Goal: Information Seeking & Learning: Compare options

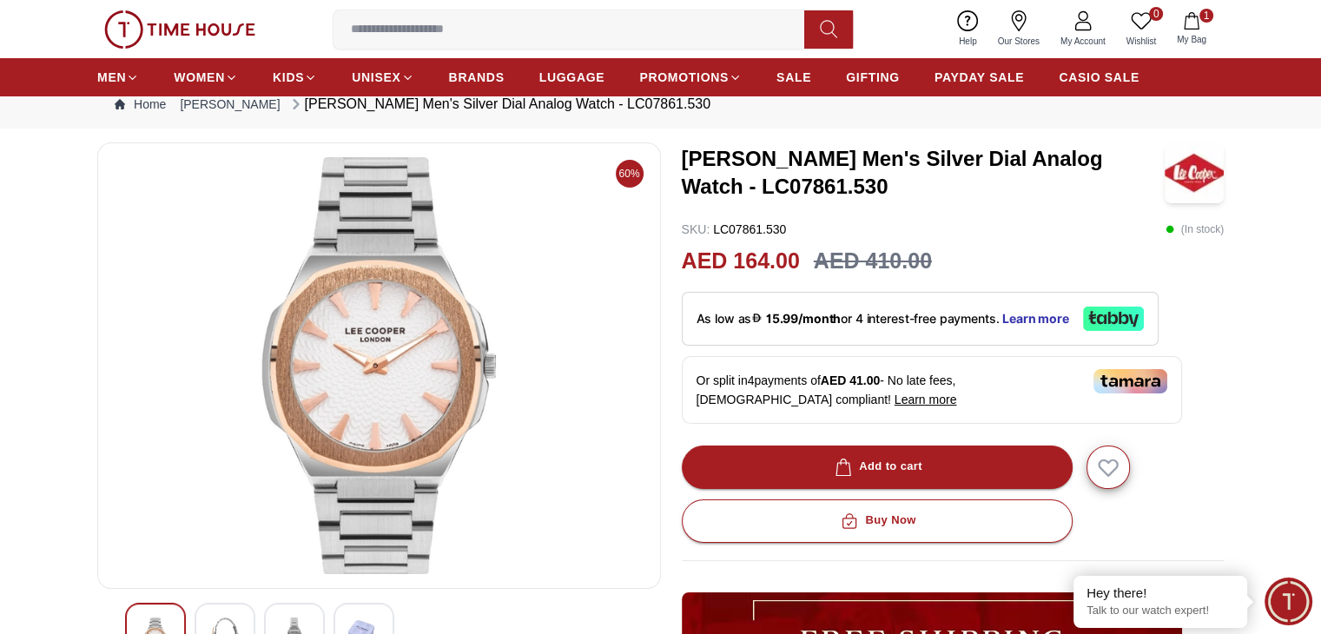
click at [1032, 20] on link "Our Stores" at bounding box center [1018, 29] width 63 height 44
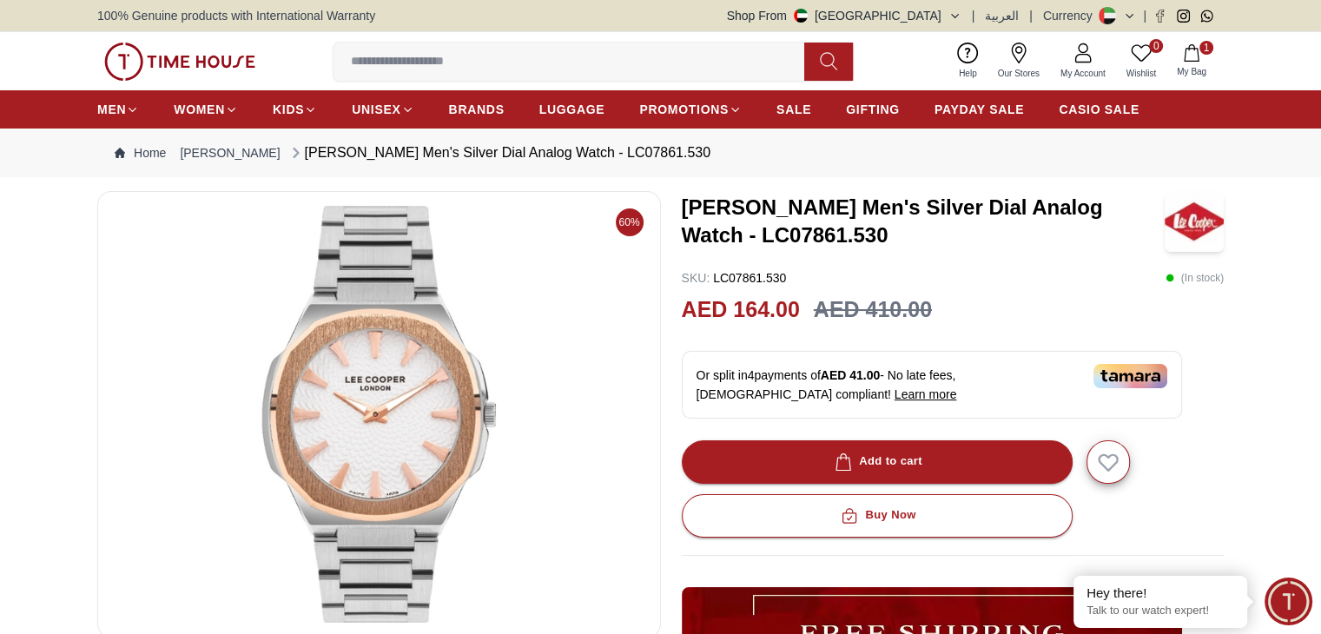
scroll to position [49, 0]
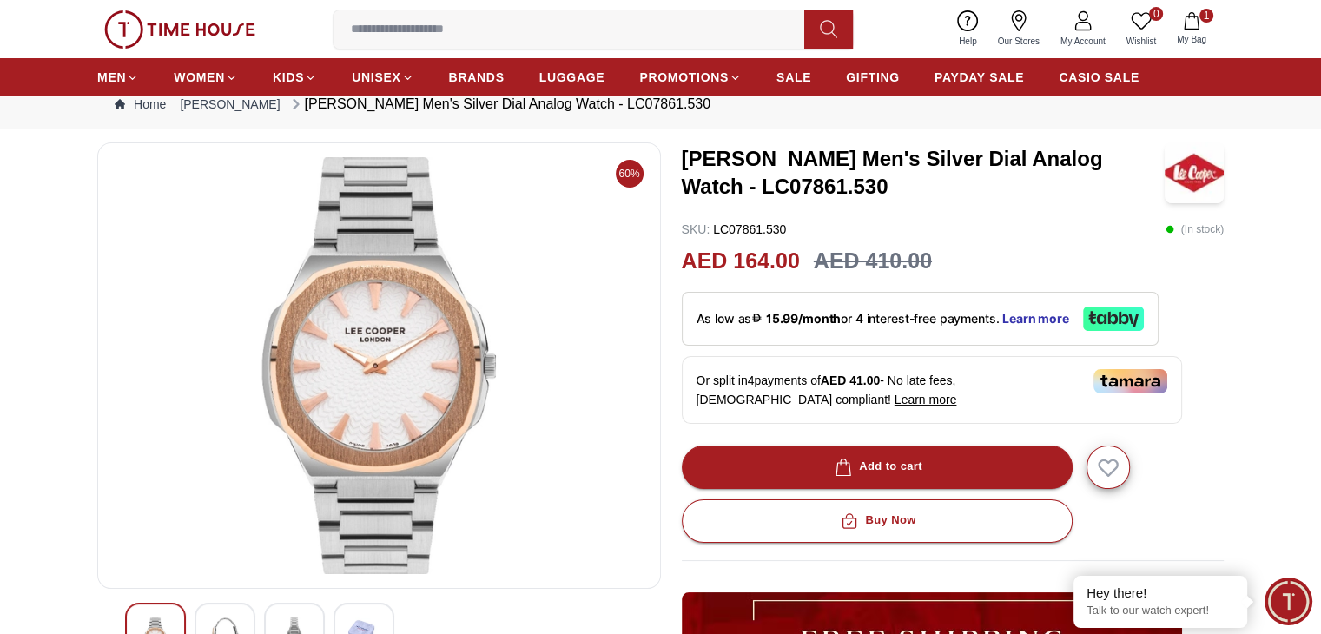
click at [1185, 22] on icon "button" at bounding box center [1191, 20] width 15 height 17
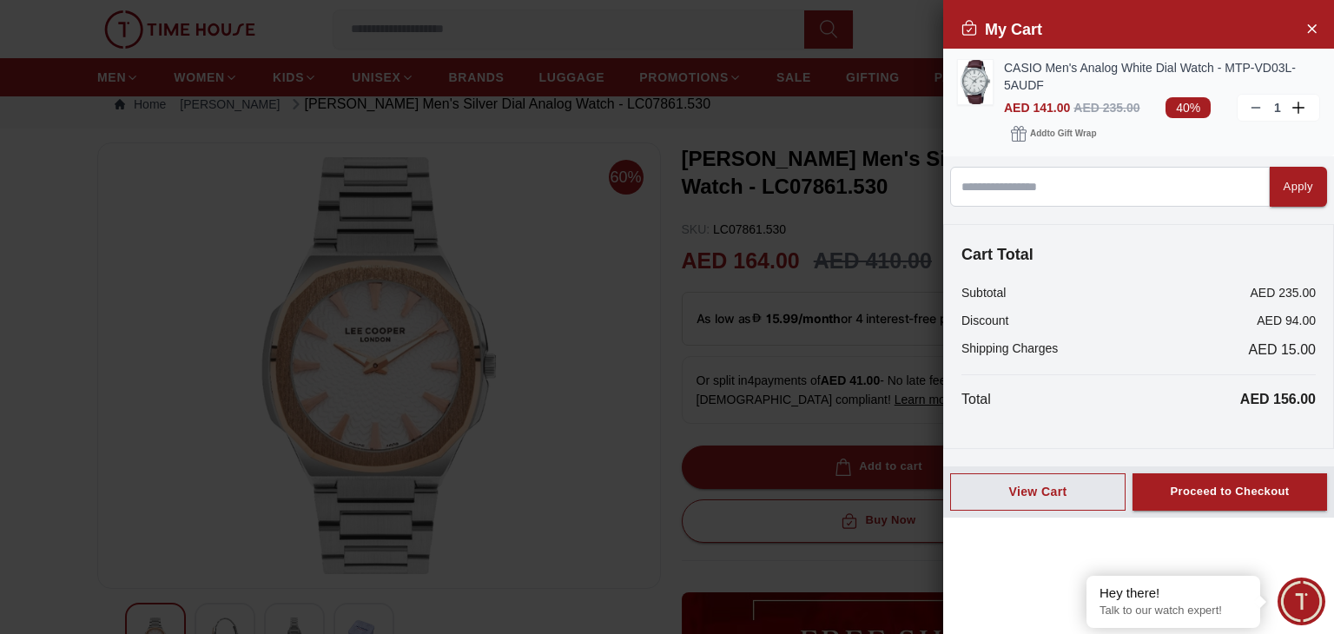
click at [1254, 108] on line at bounding box center [1255, 108] width 8 height 0
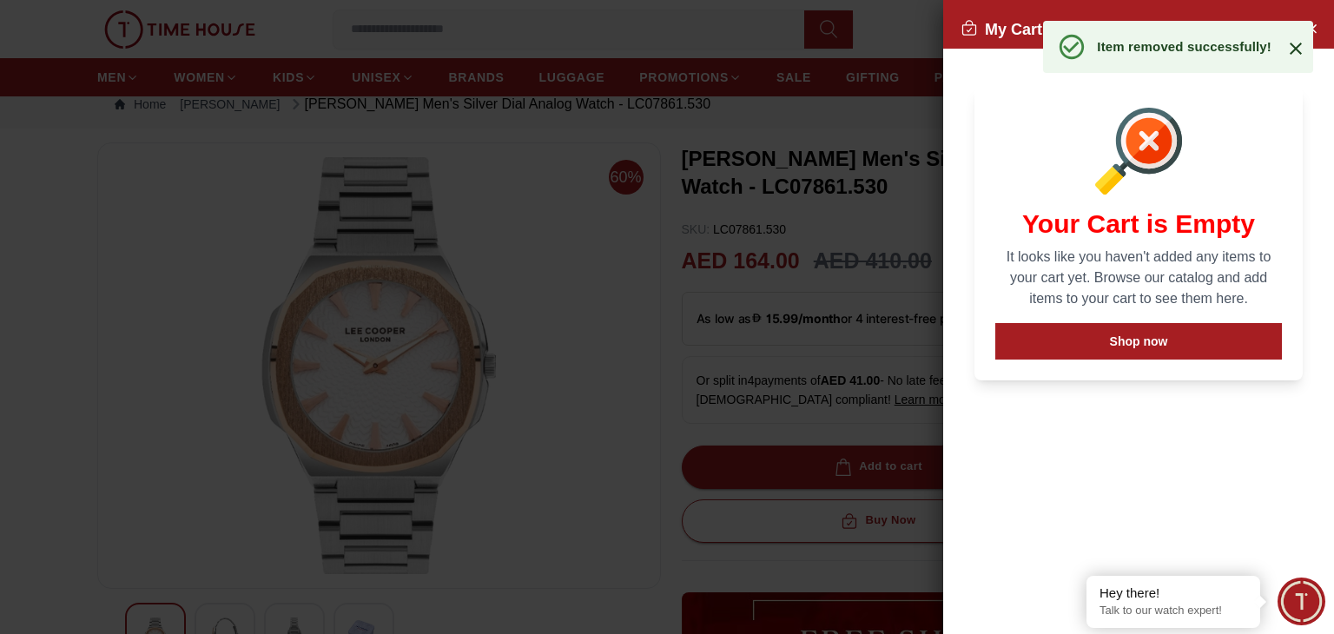
click at [816, 459] on div at bounding box center [667, 317] width 1334 height 634
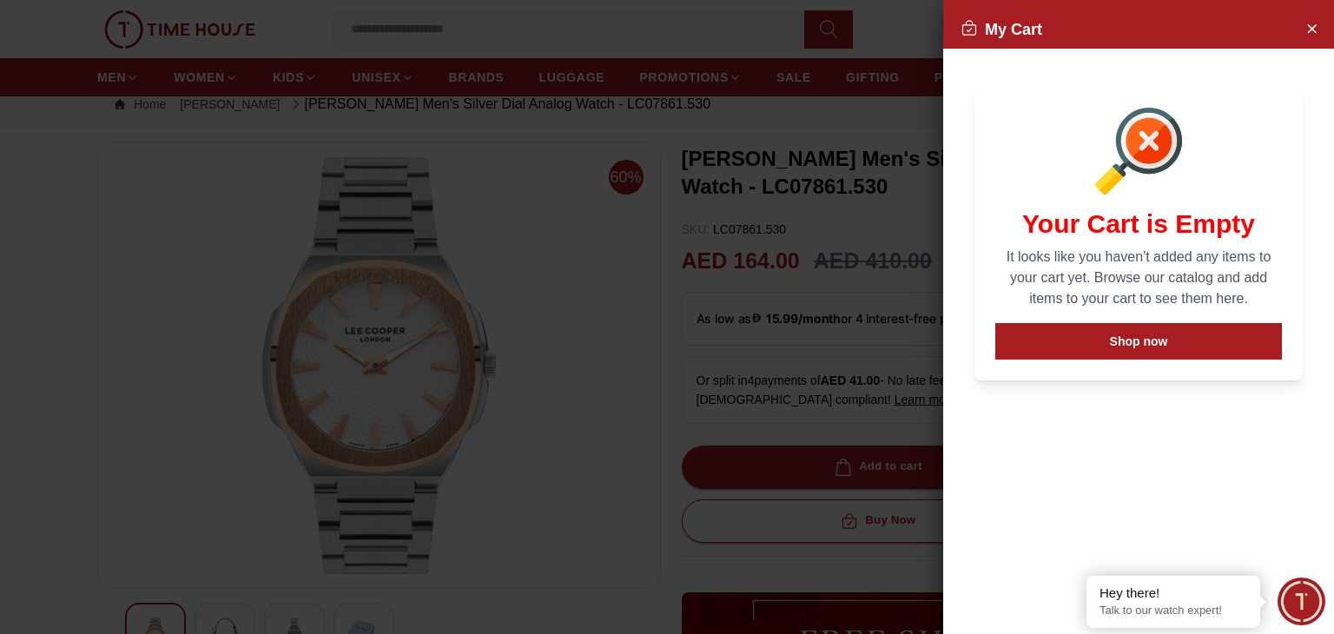
click at [816, 459] on div at bounding box center [667, 317] width 1334 height 634
click at [1320, 20] on button "Close Account" at bounding box center [1311, 28] width 28 height 28
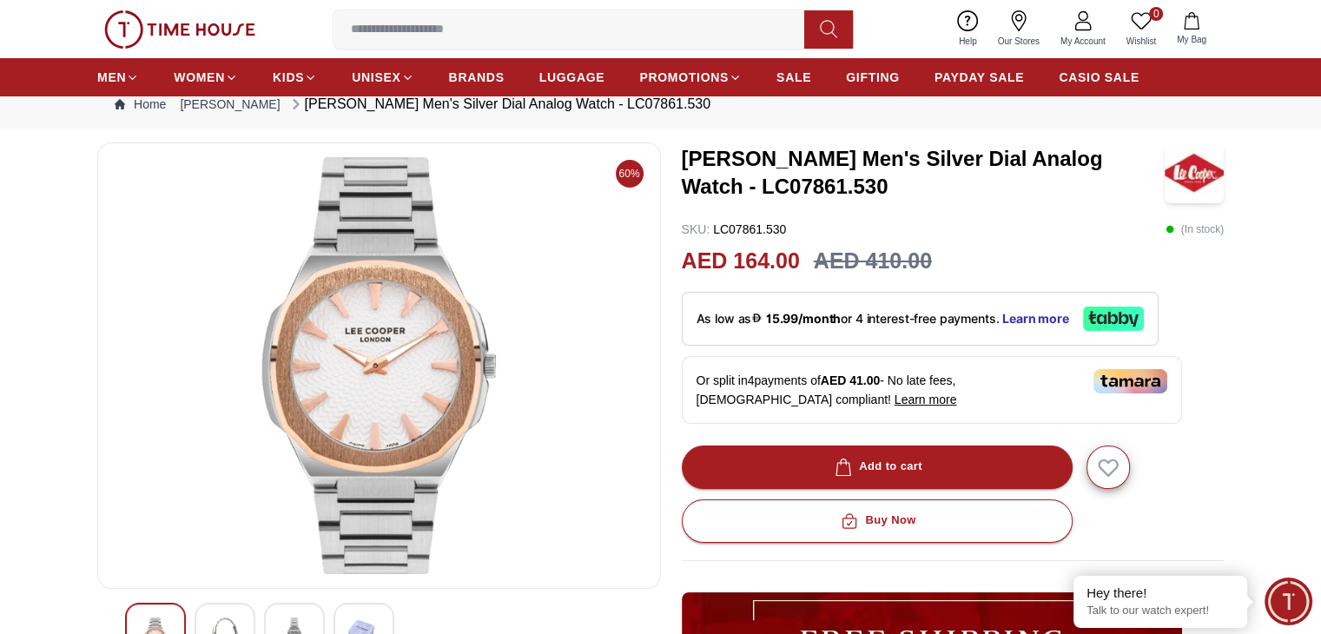
scroll to position [0, 0]
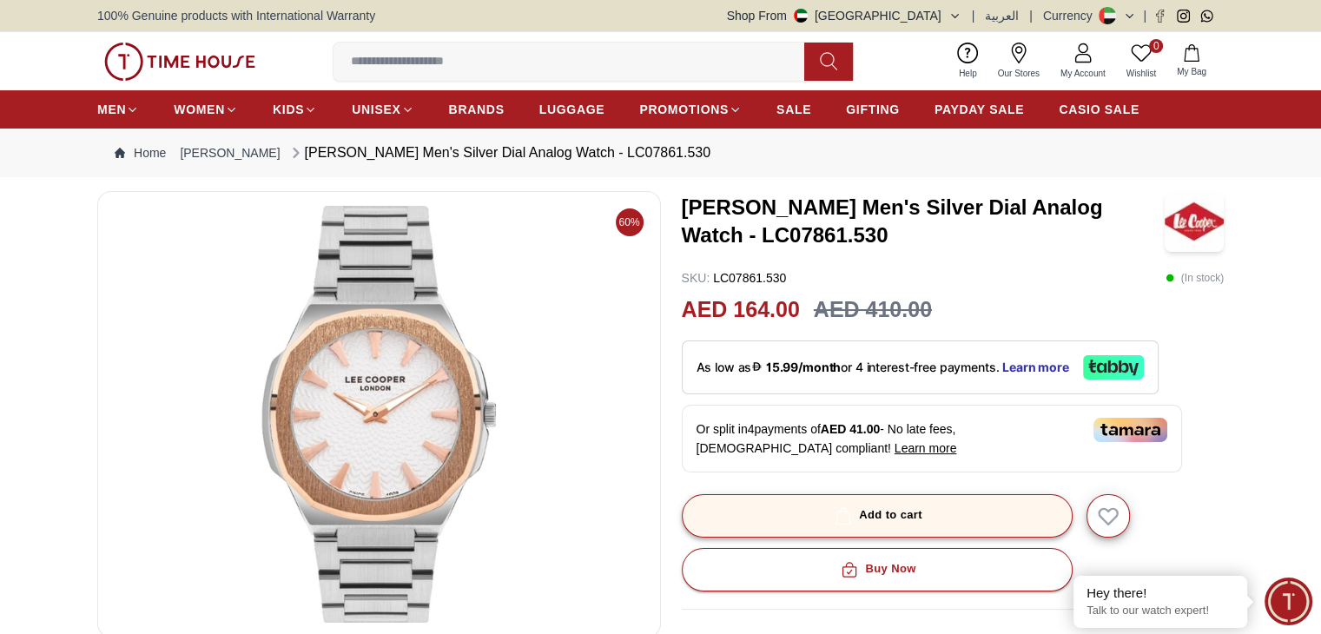
click at [872, 512] on div "Add to cart" at bounding box center [876, 515] width 91 height 20
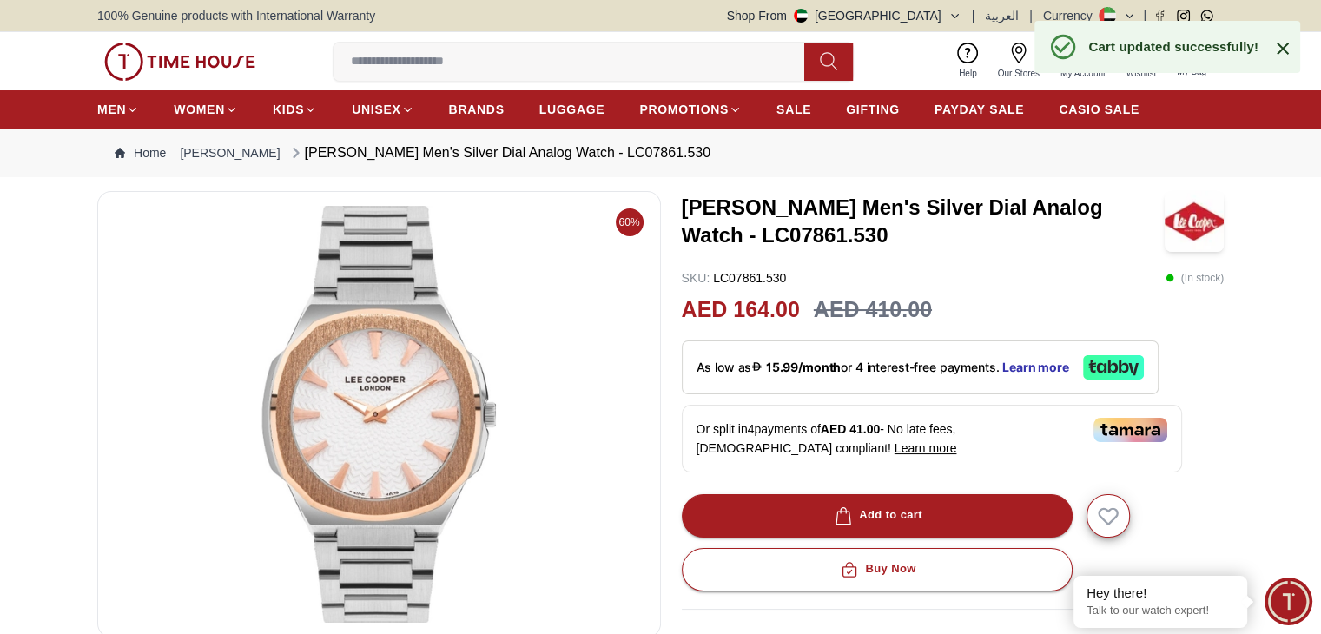
click at [1282, 54] on icon at bounding box center [1282, 48] width 21 height 21
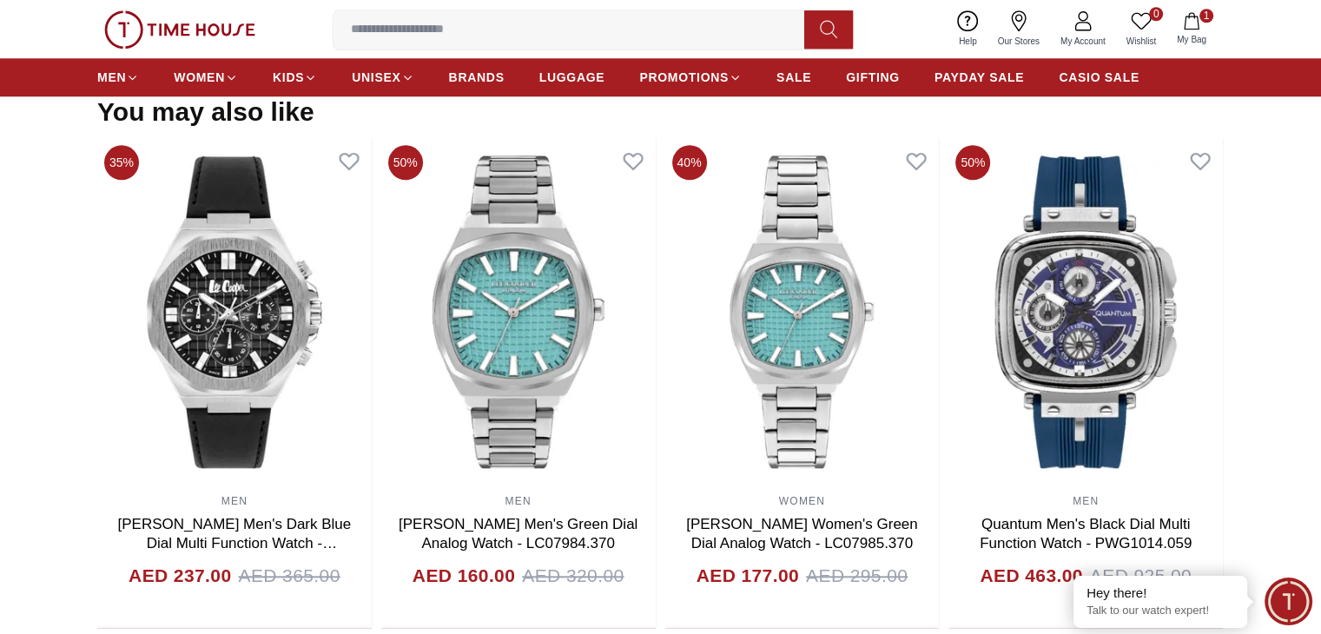
scroll to position [1625, 0]
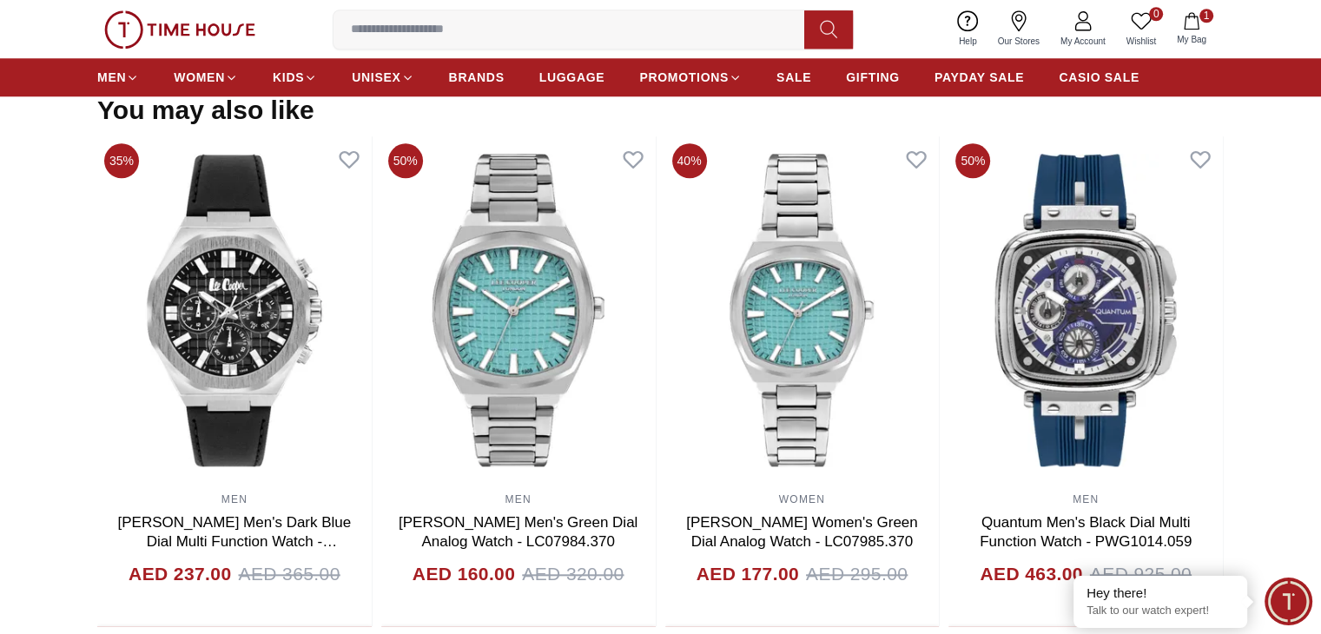
click at [505, 452] on img at bounding box center [518, 309] width 274 height 347
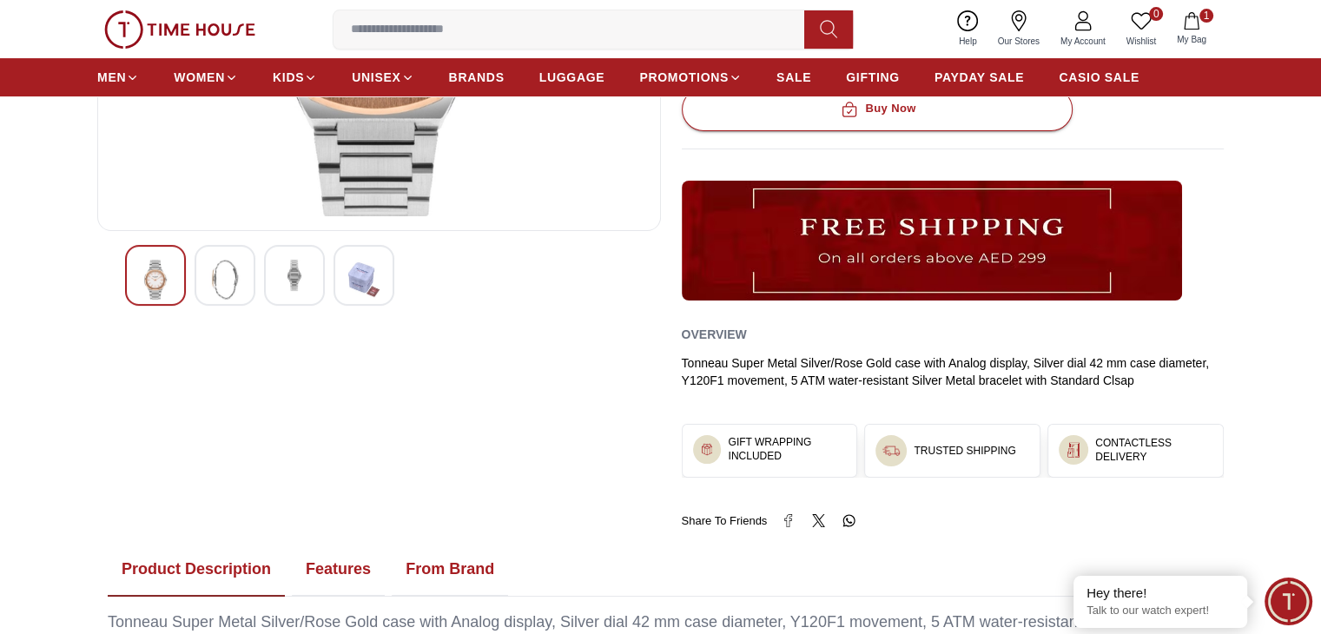
scroll to position [426, 0]
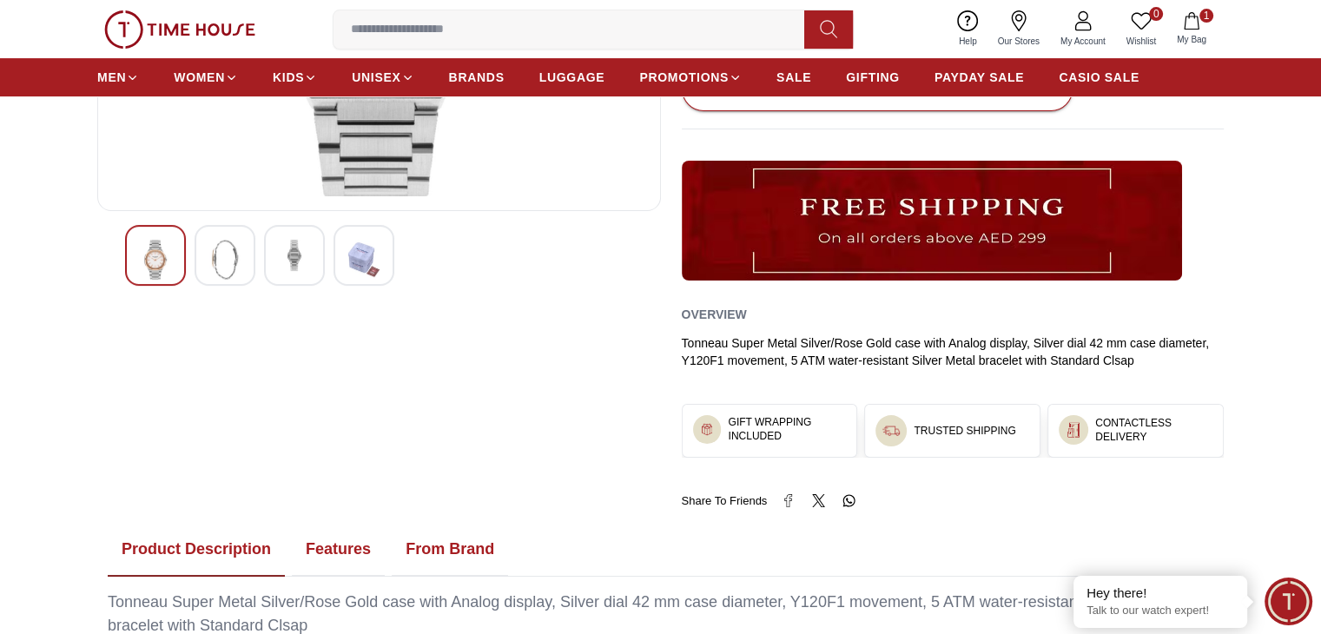
click at [222, 254] on img at bounding box center [224, 260] width 31 height 40
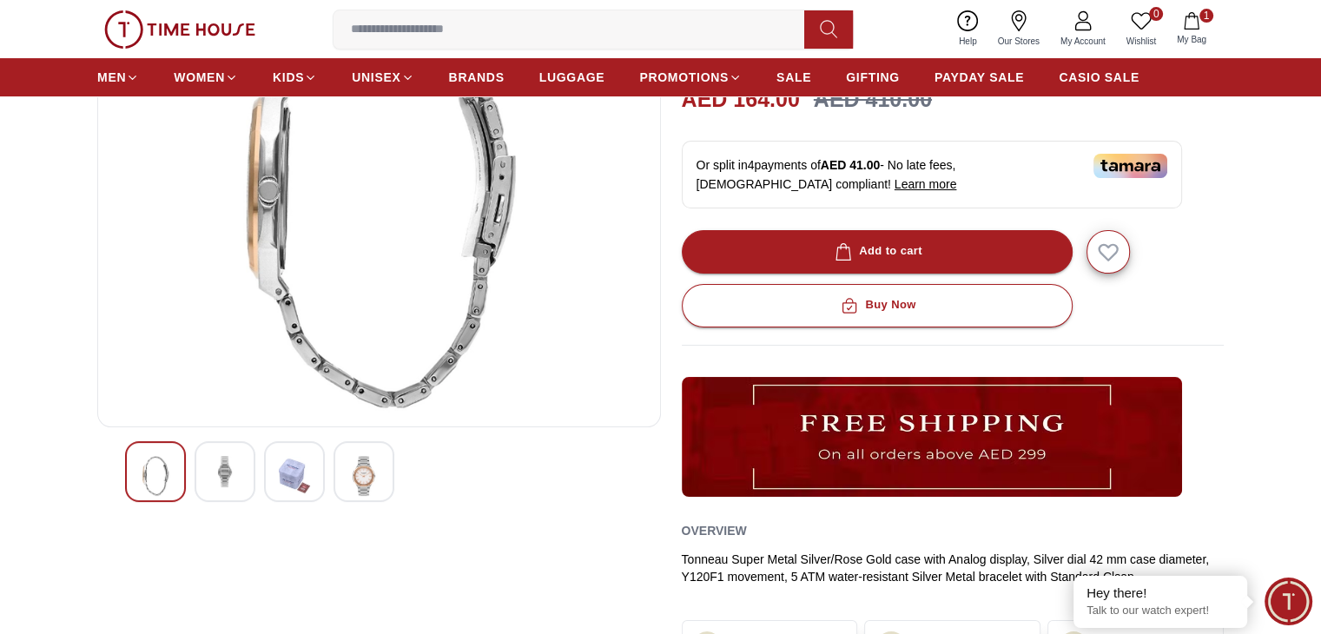
scroll to position [128, 0]
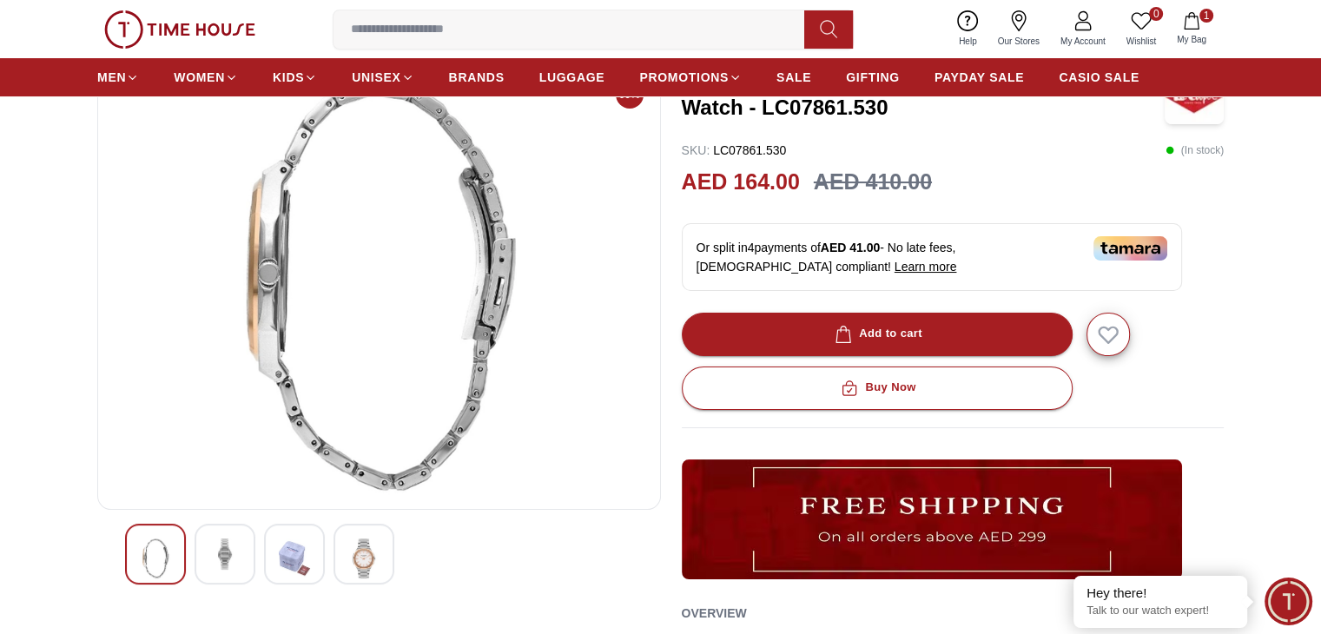
click at [240, 558] on img at bounding box center [224, 553] width 31 height 31
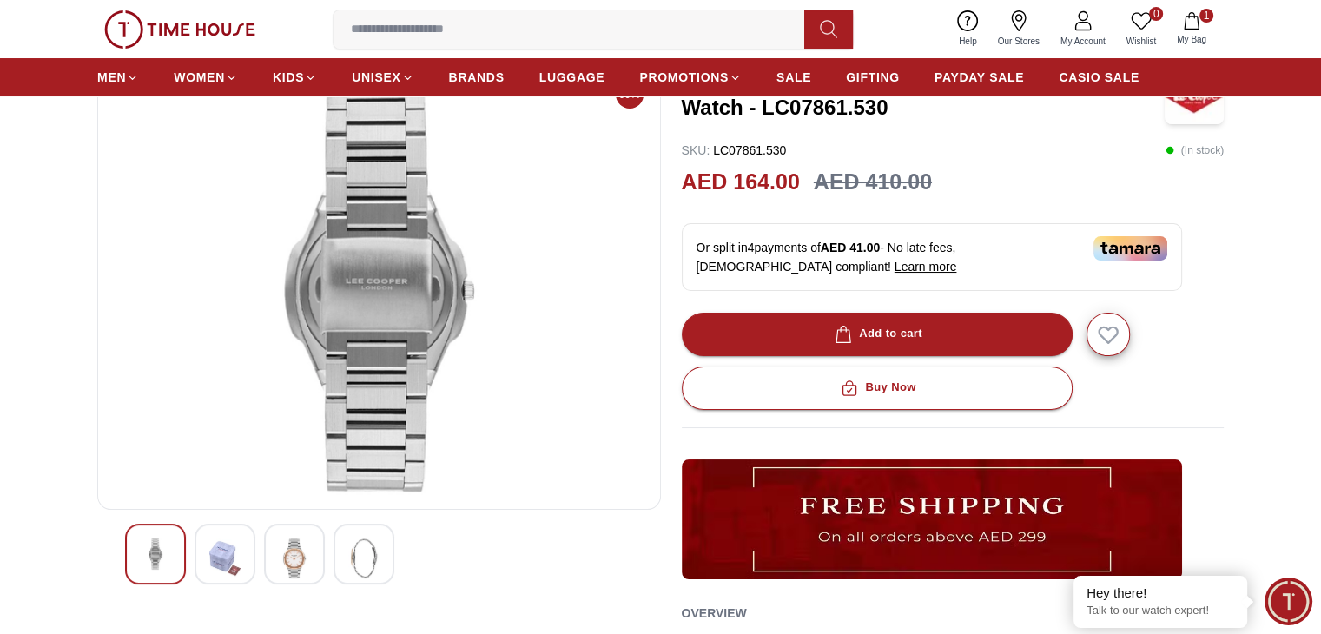
click at [276, 571] on div at bounding box center [294, 554] width 61 height 61
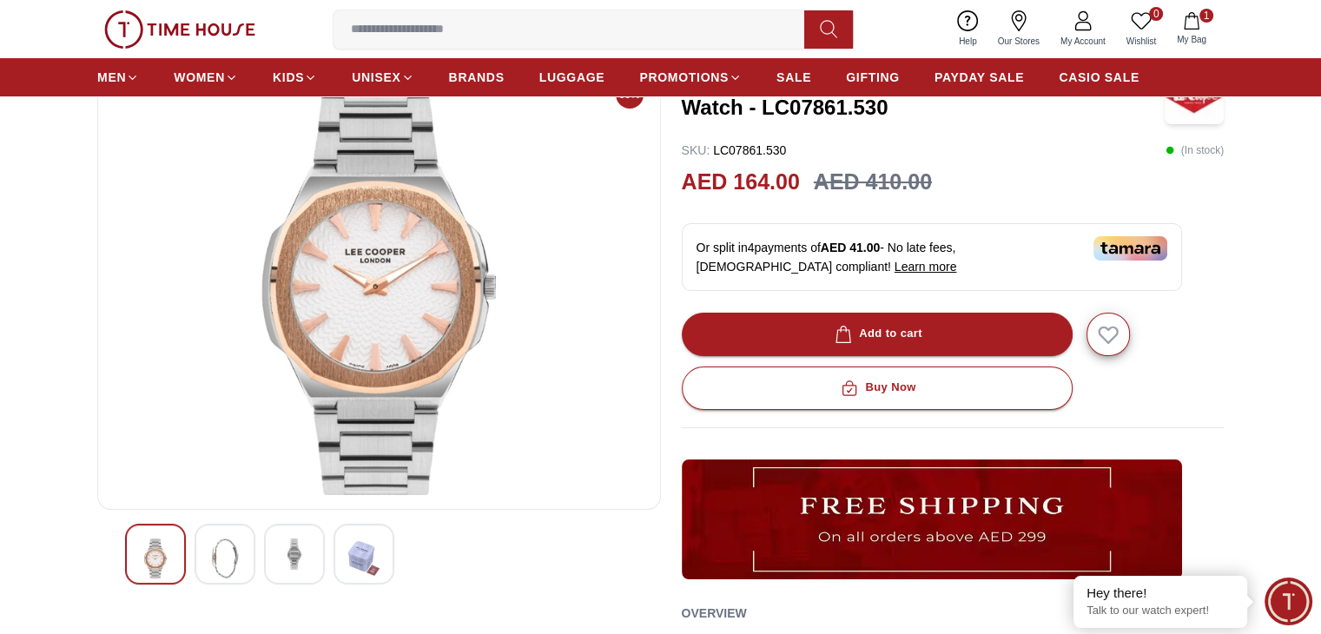
click at [382, 571] on div at bounding box center [363, 554] width 61 height 61
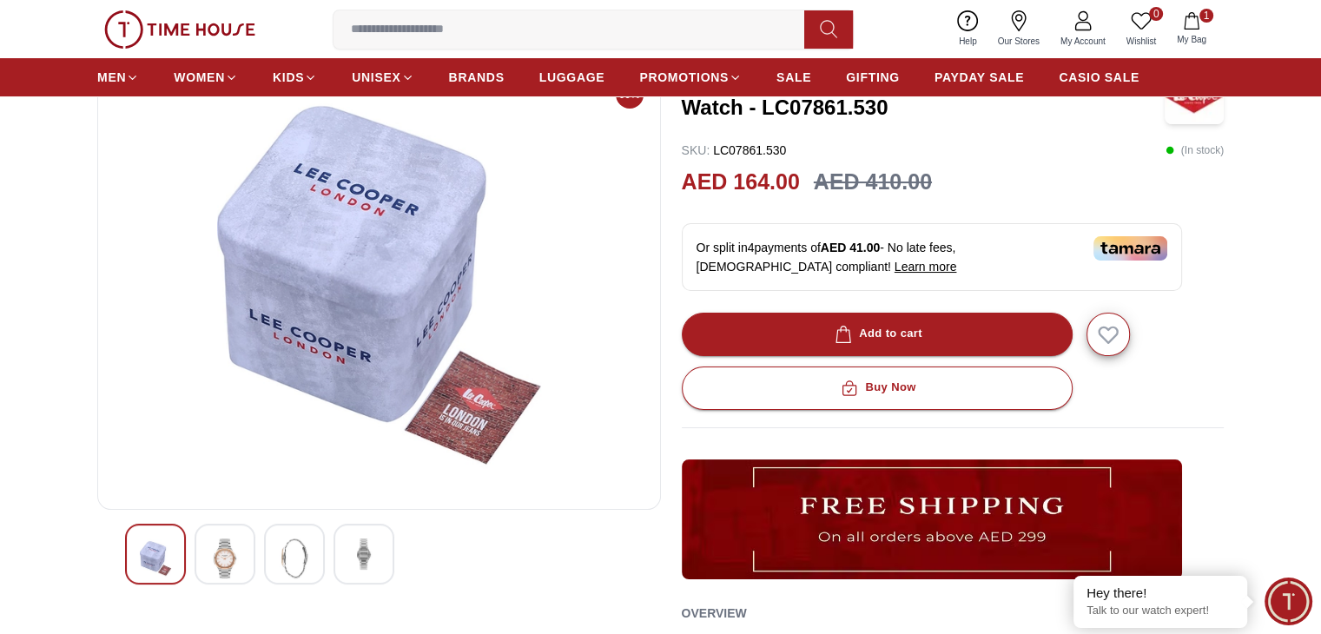
scroll to position [0, 0]
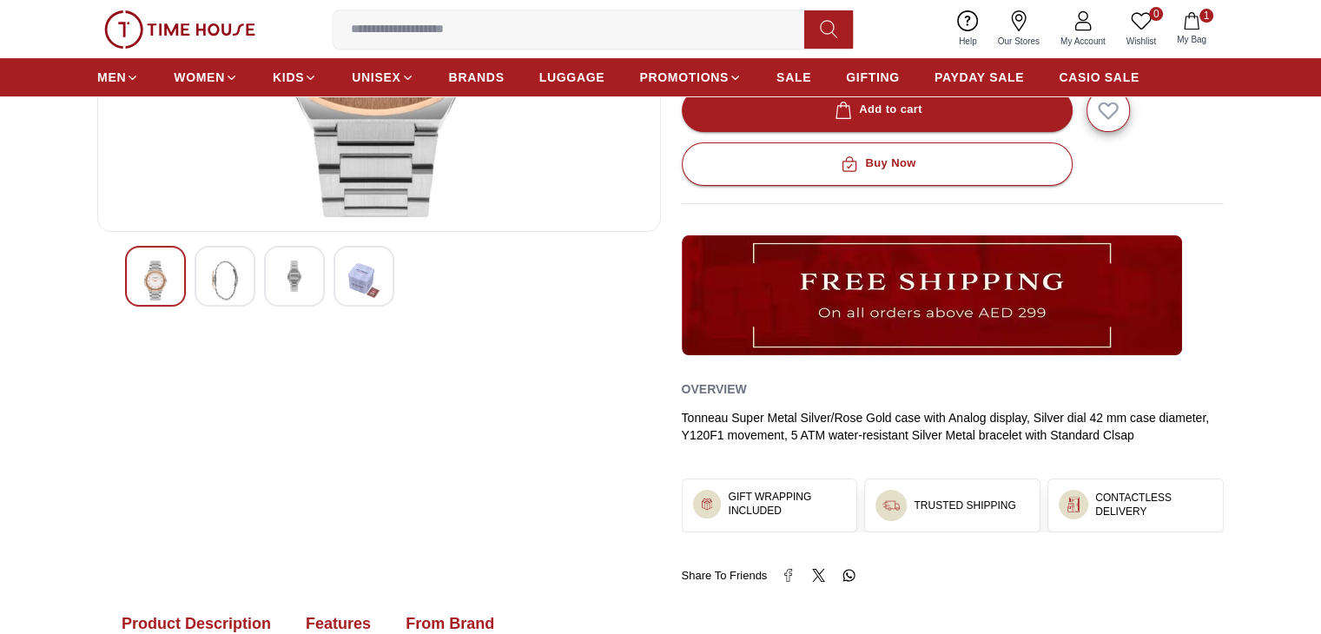
scroll to position [406, 0]
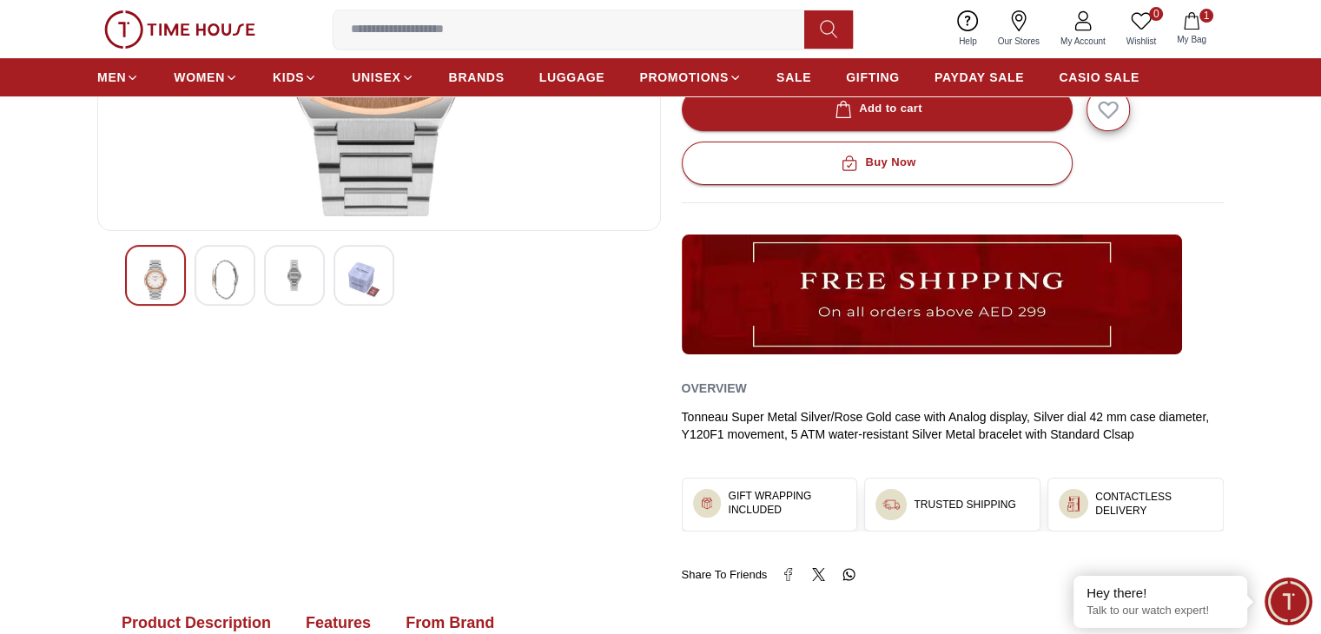
click at [236, 267] on img at bounding box center [224, 280] width 31 height 40
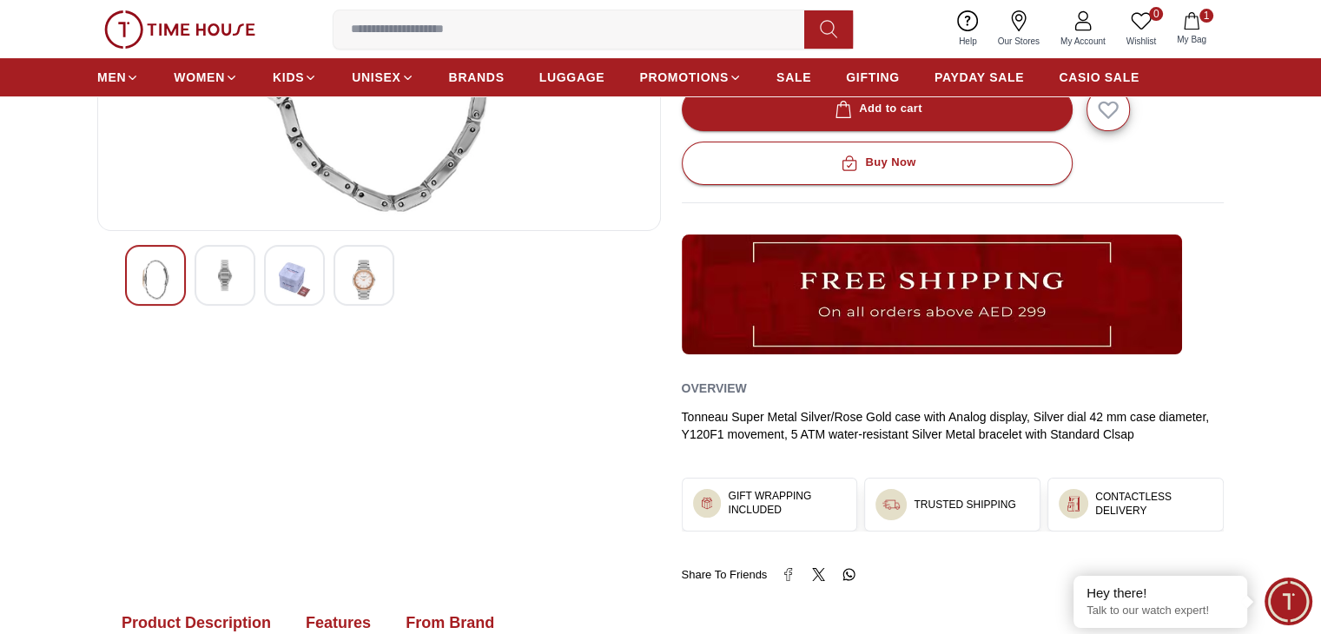
click at [286, 272] on img at bounding box center [294, 280] width 31 height 40
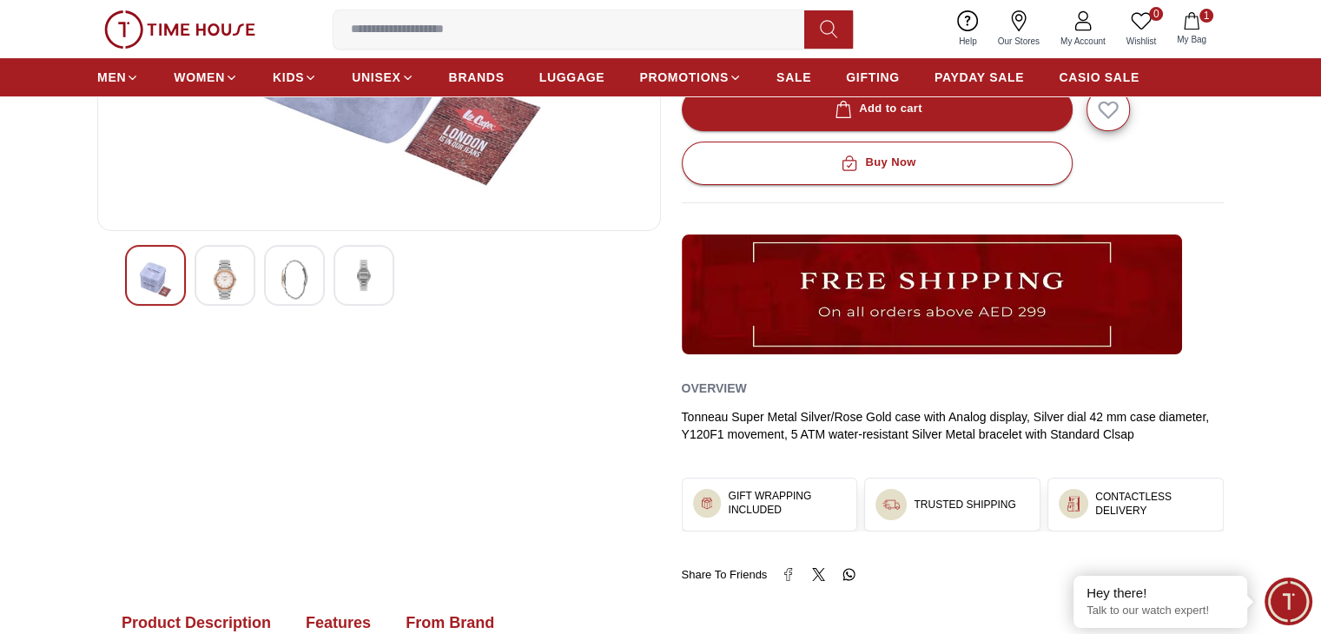
click at [212, 282] on img at bounding box center [224, 280] width 31 height 40
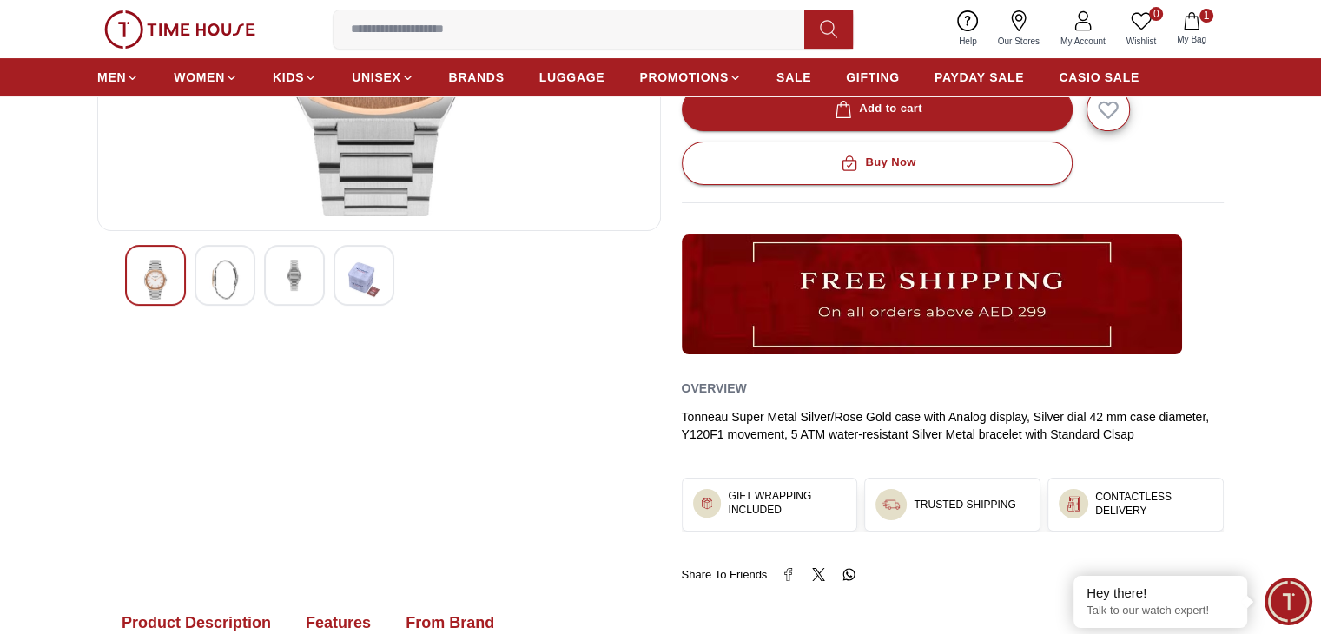
click at [221, 282] on img at bounding box center [224, 280] width 31 height 40
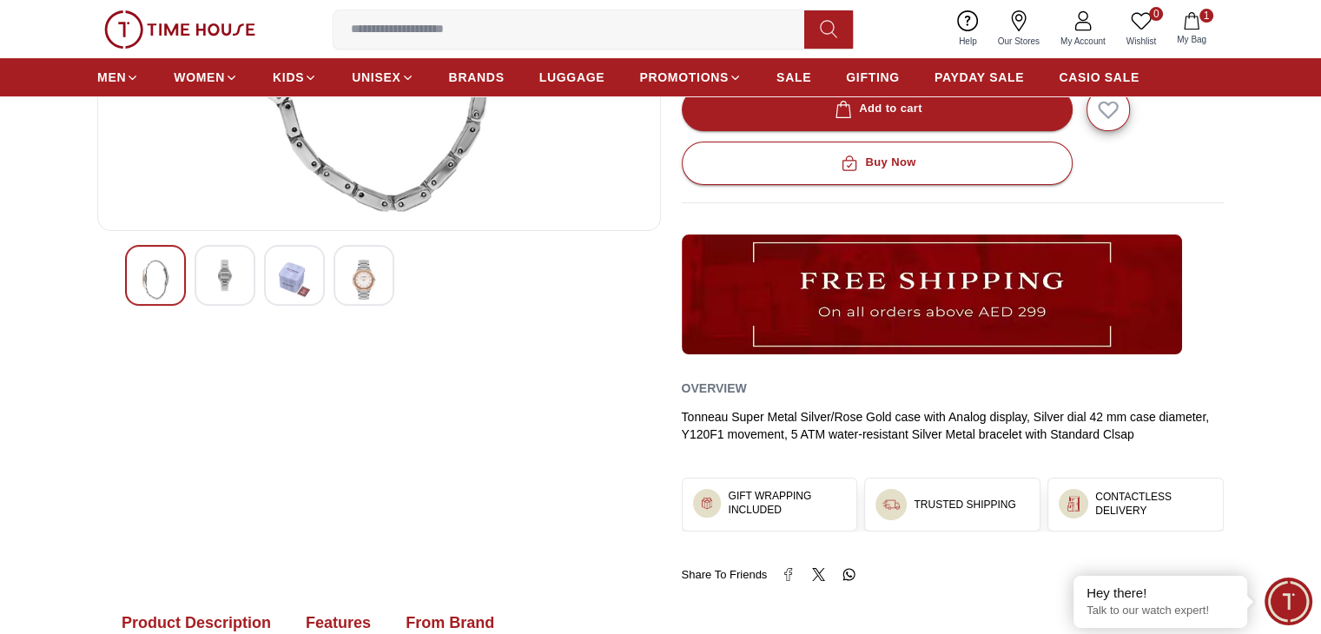
click at [221, 282] on img at bounding box center [224, 275] width 31 height 31
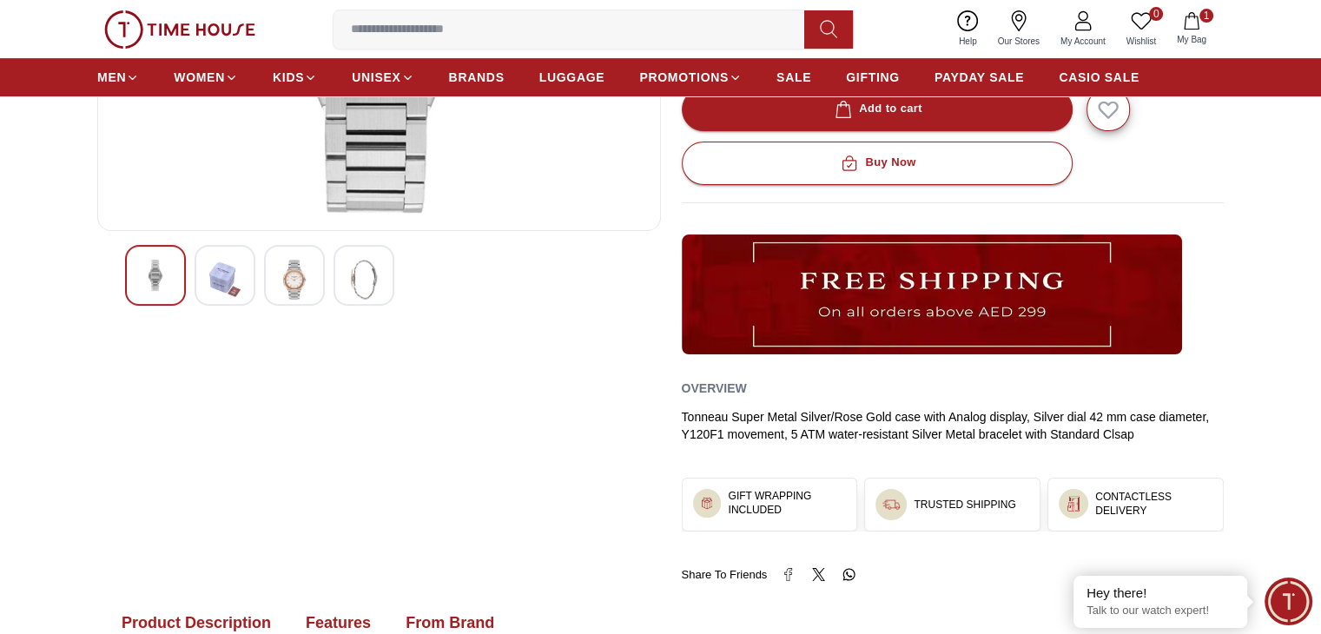
click at [221, 282] on img at bounding box center [224, 280] width 31 height 40
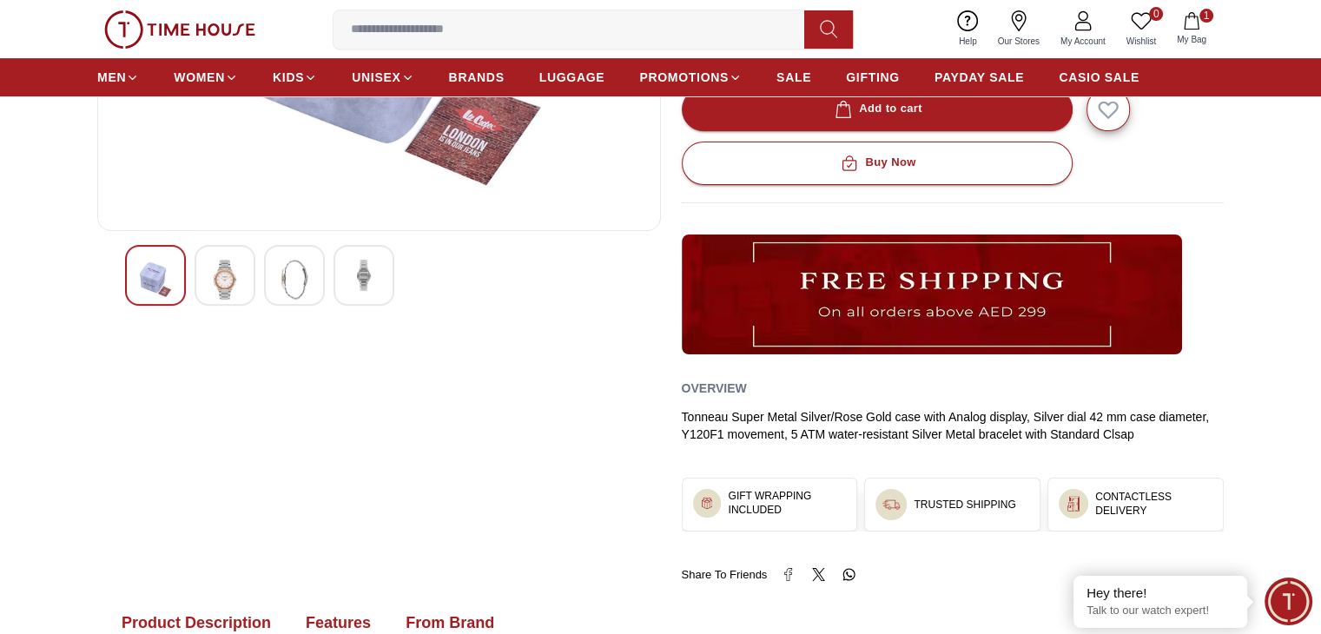
click at [288, 271] on img at bounding box center [294, 280] width 31 height 40
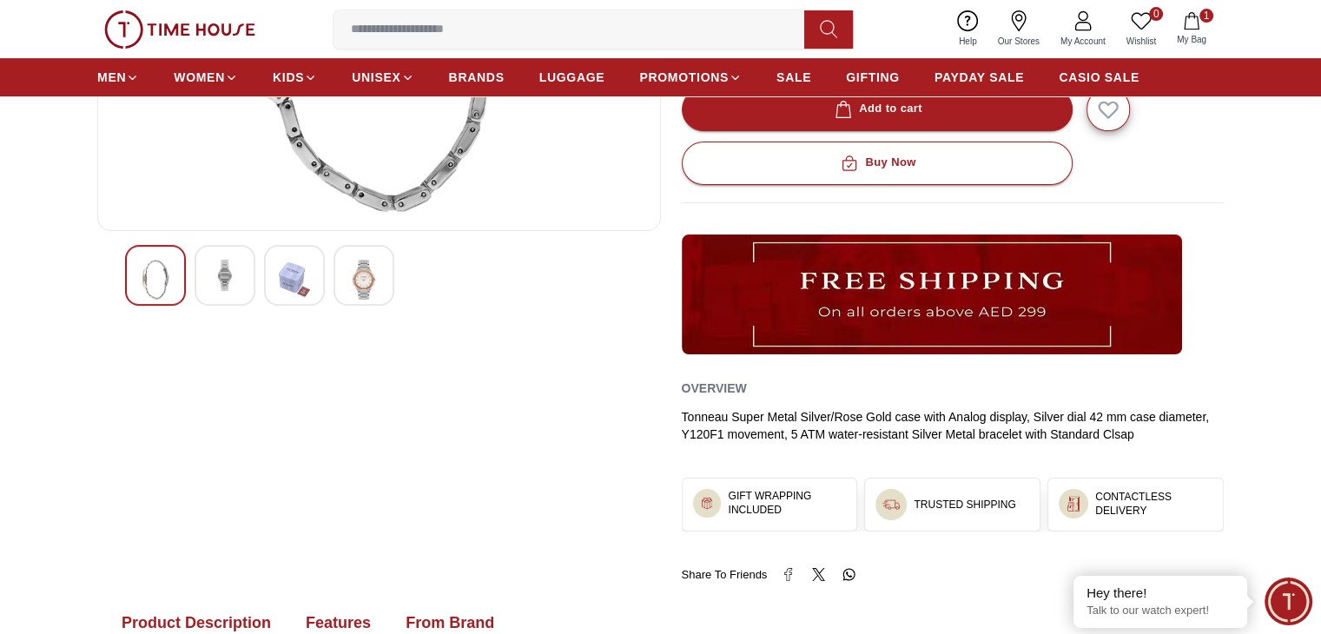
click at [373, 272] on img at bounding box center [363, 280] width 31 height 40
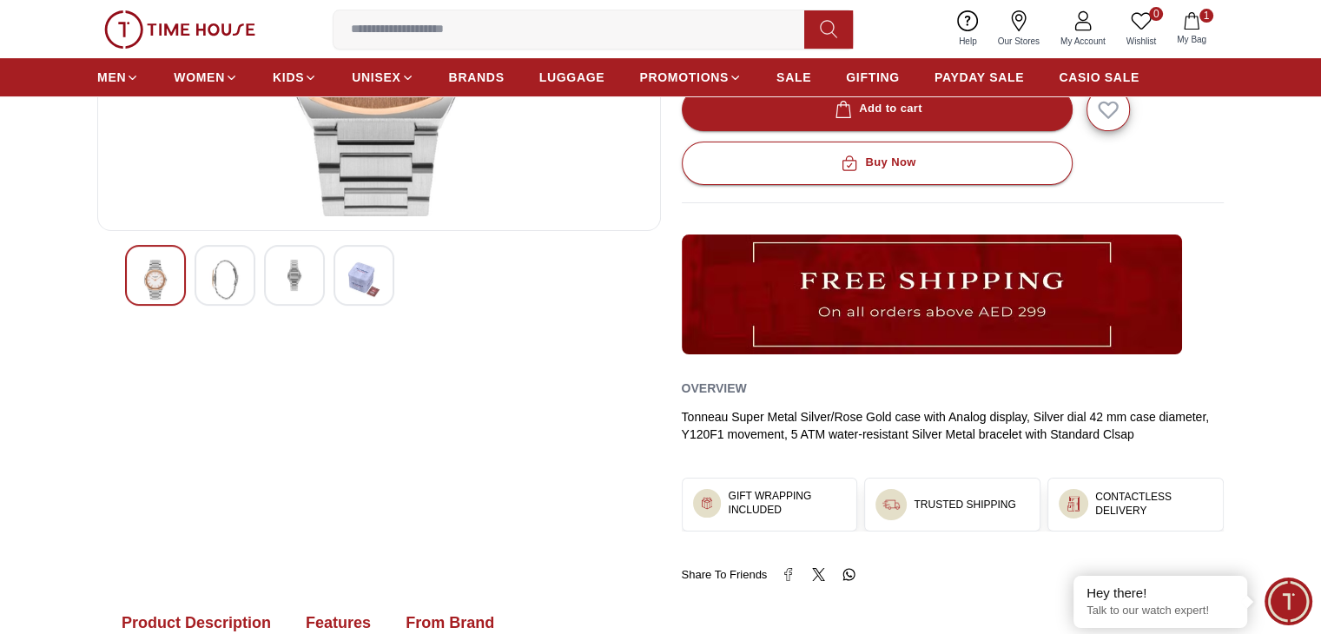
click at [373, 272] on img at bounding box center [363, 280] width 31 height 40
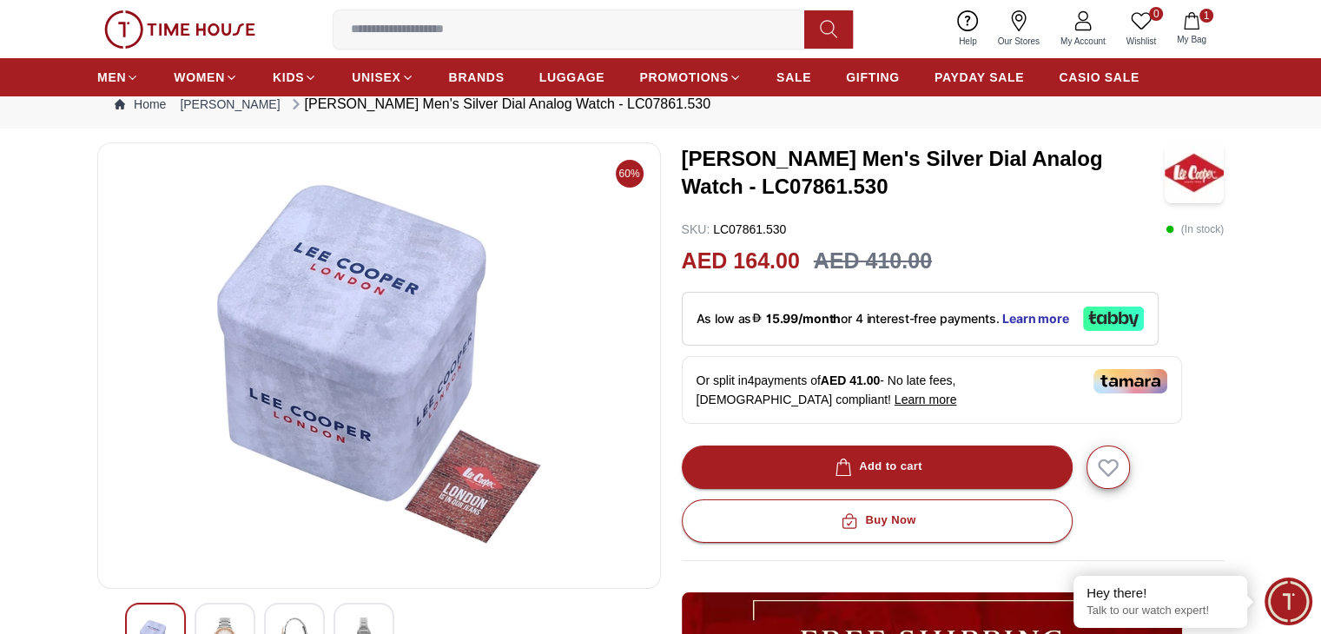
scroll to position [0, 0]
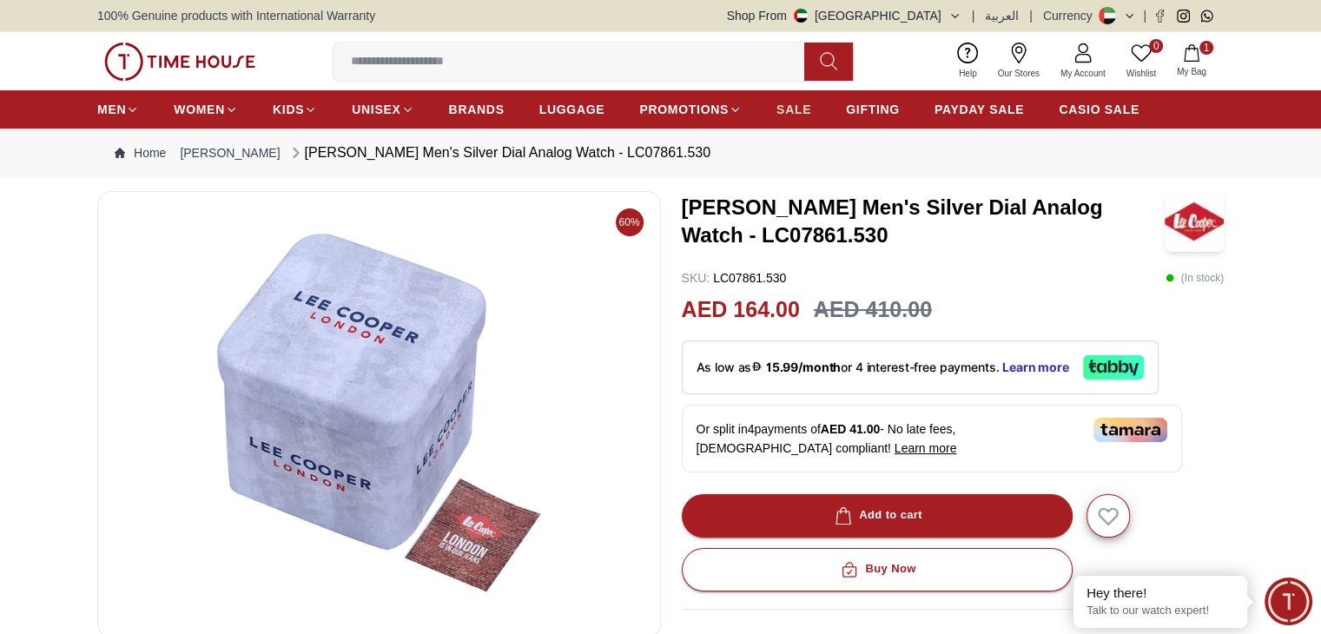
click at [792, 122] on link "SALE" at bounding box center [793, 109] width 35 height 31
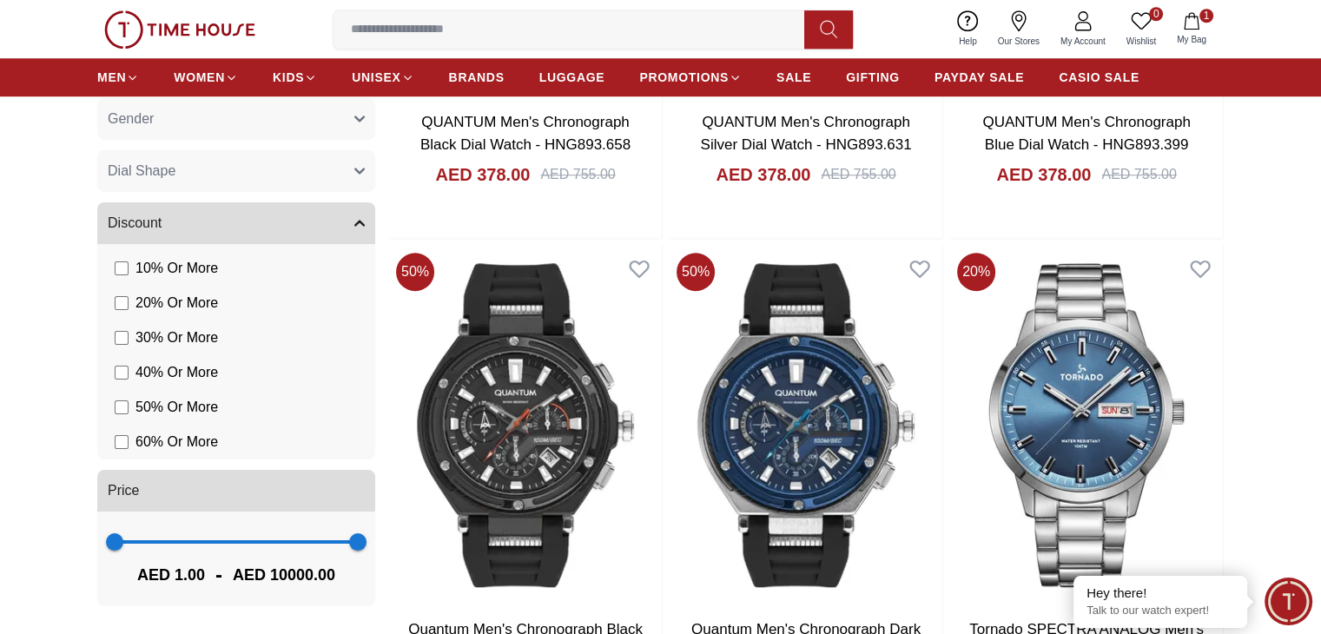
scroll to position [1435, 0]
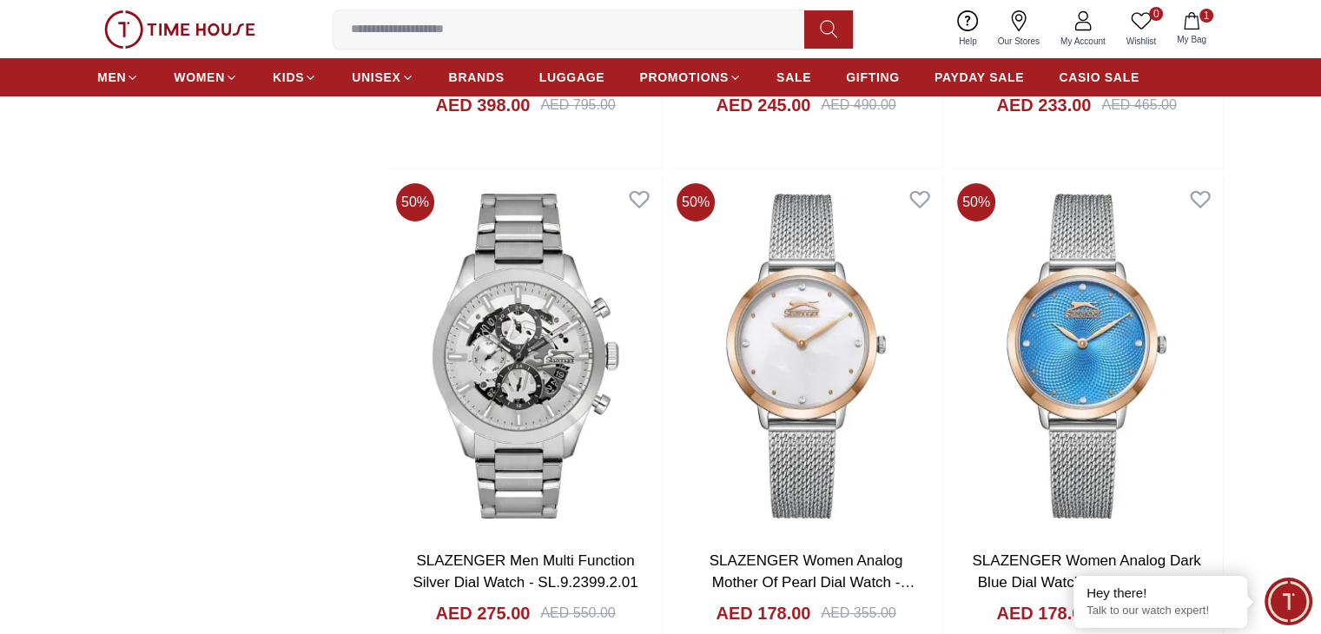
scroll to position [6642, 0]
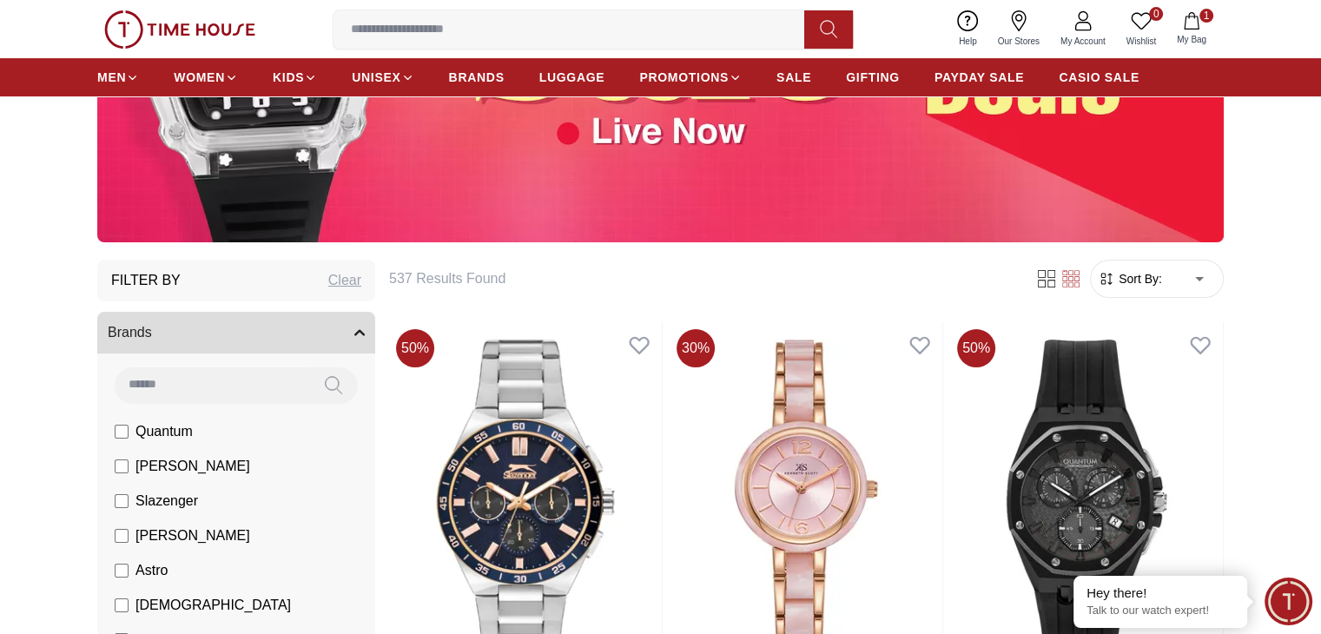
scroll to position [308, 0]
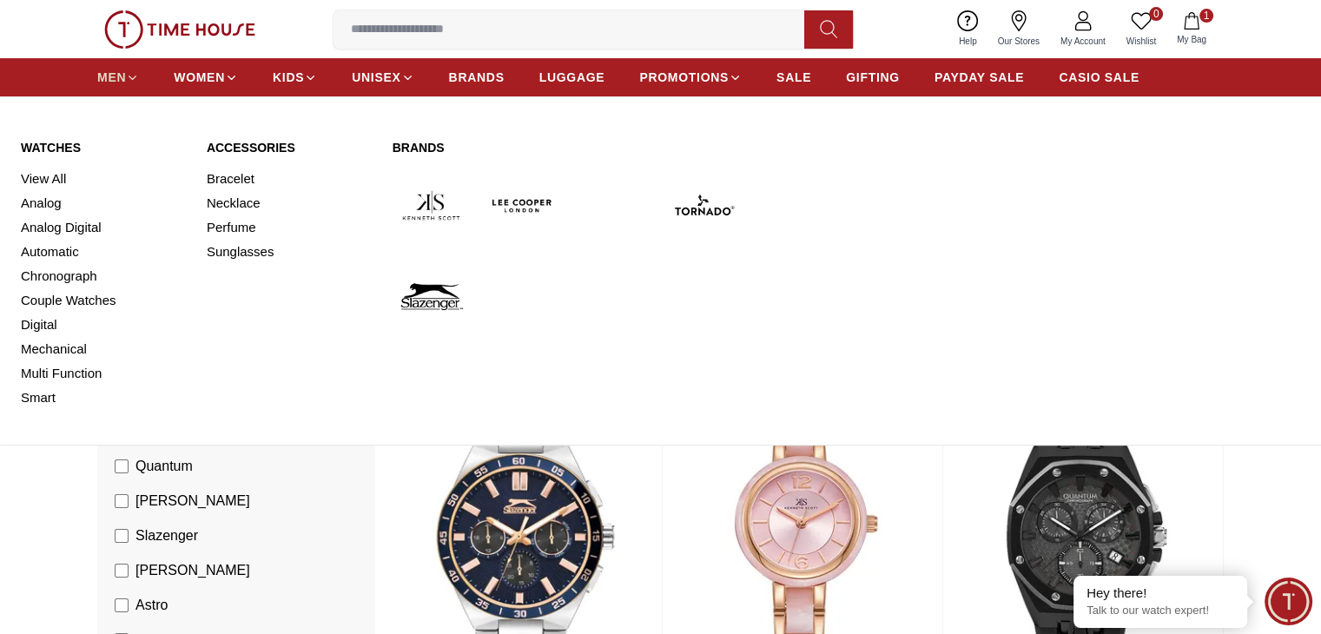
click at [118, 74] on span "MEN" at bounding box center [111, 77] width 29 height 17
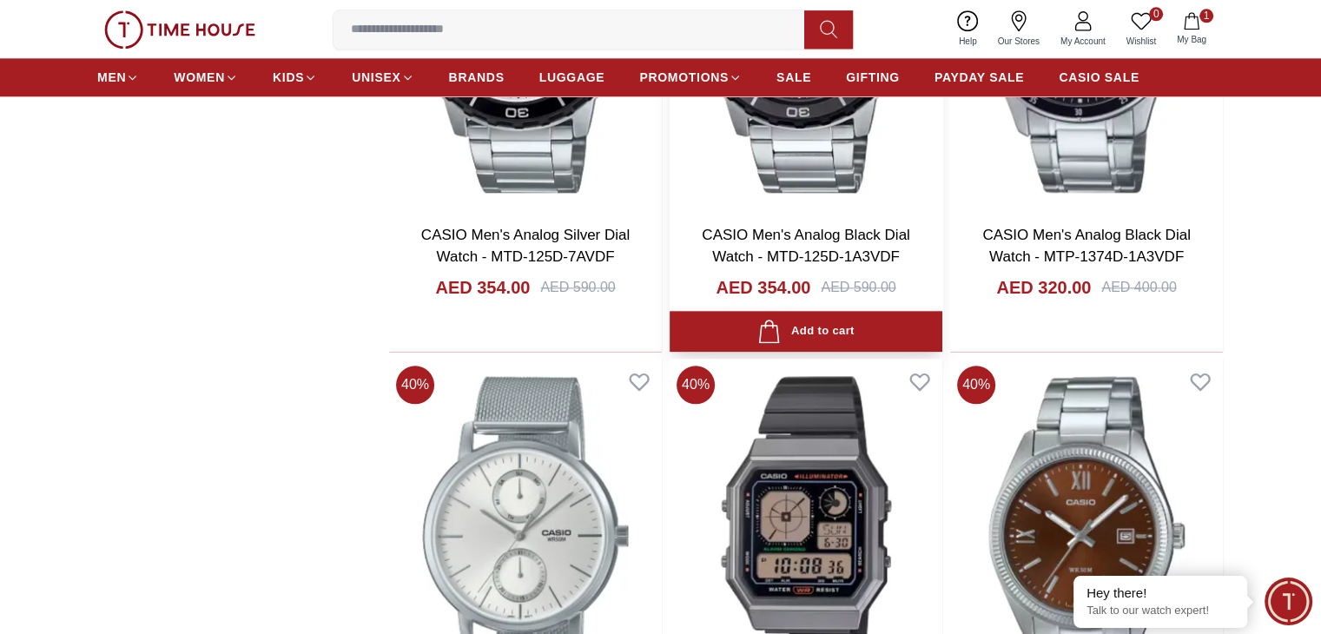
scroll to position [1930, 0]
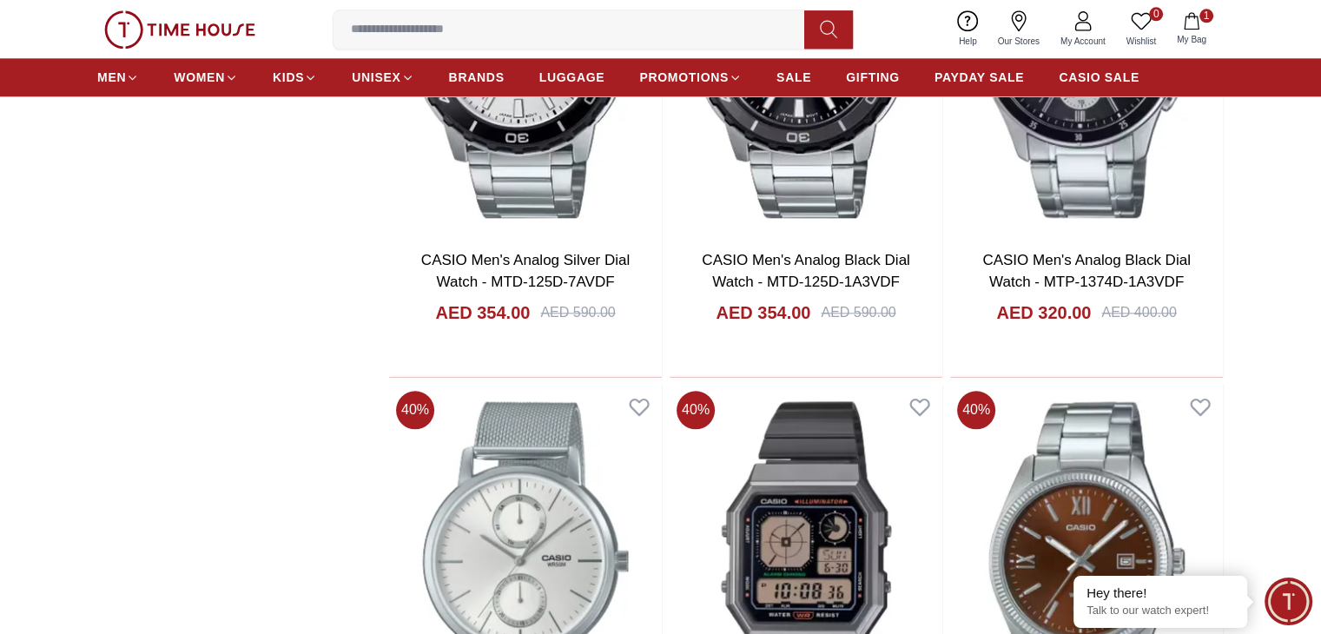
scroll to position [1902, 0]
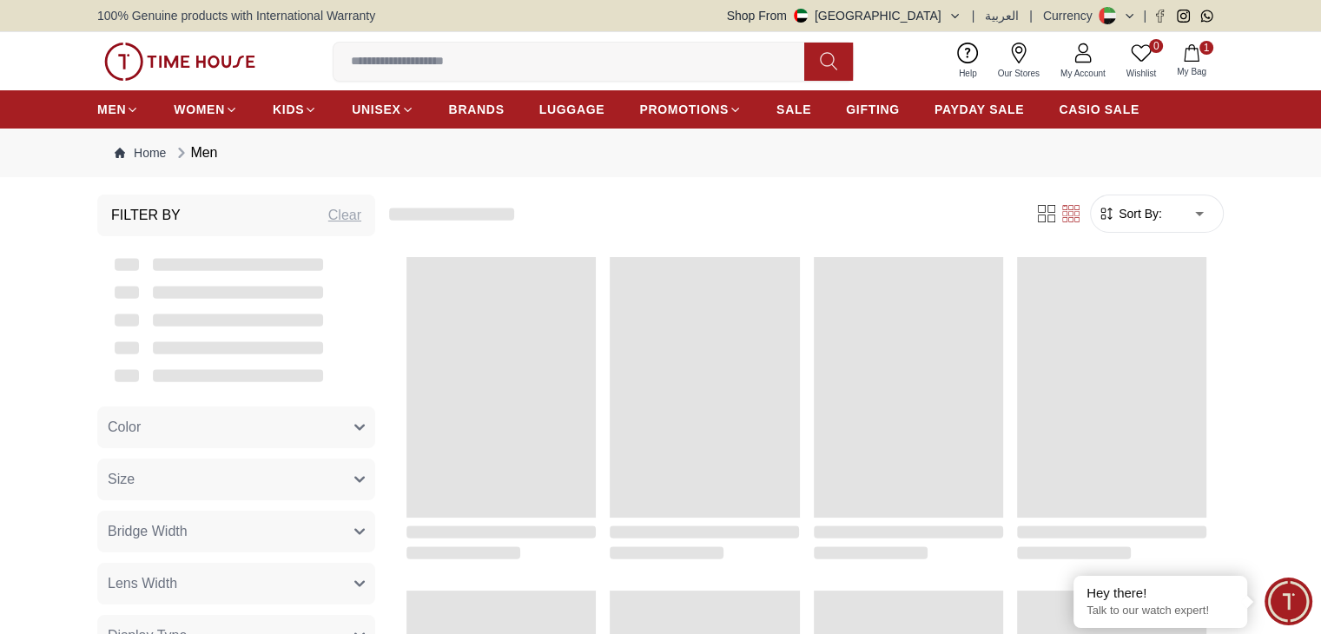
scroll to position [1798, 0]
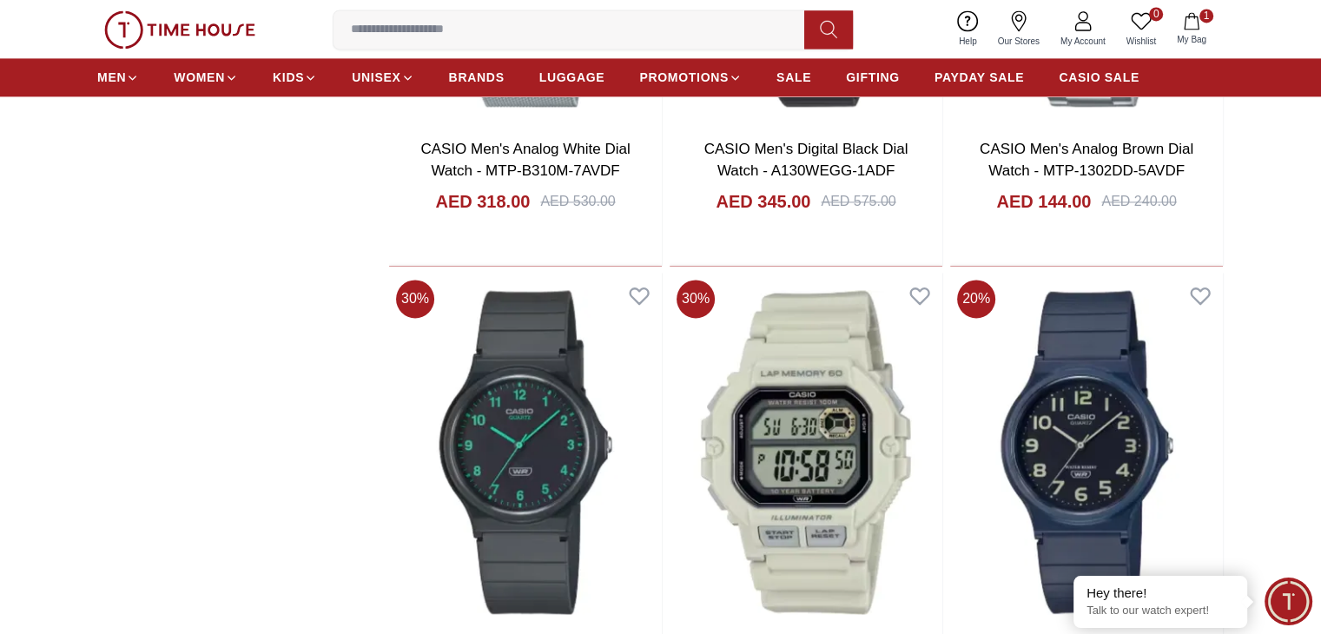
scroll to position [2376, 0]
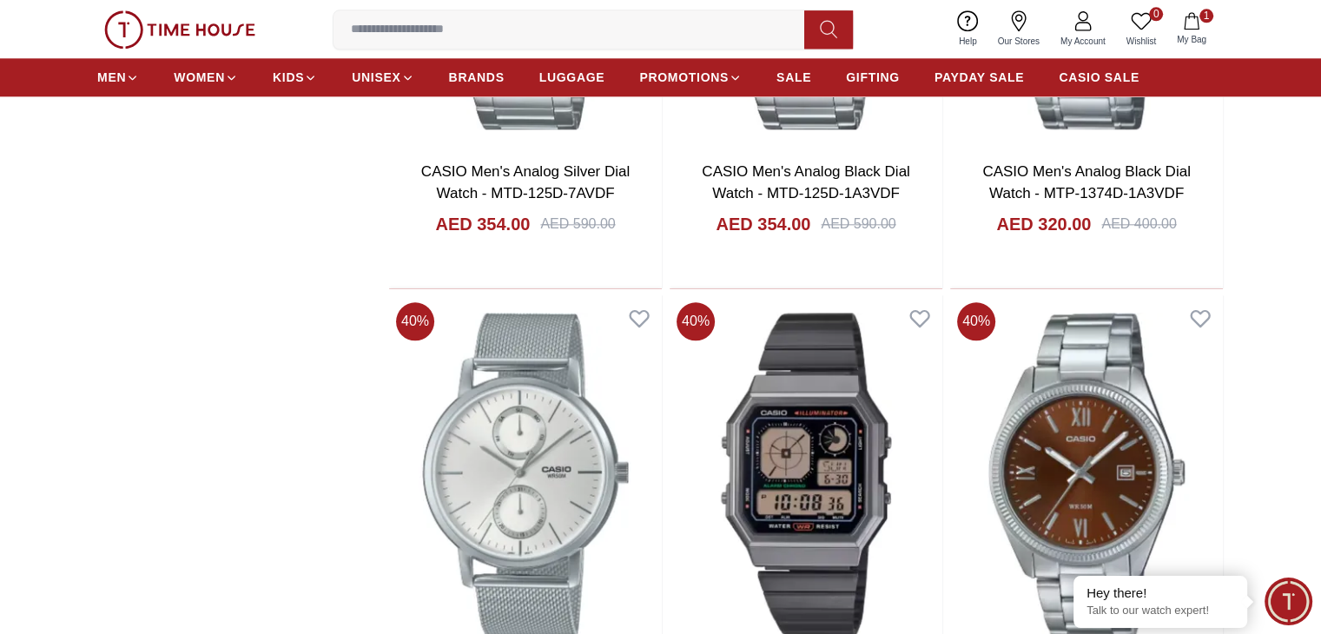
scroll to position [2053, 0]
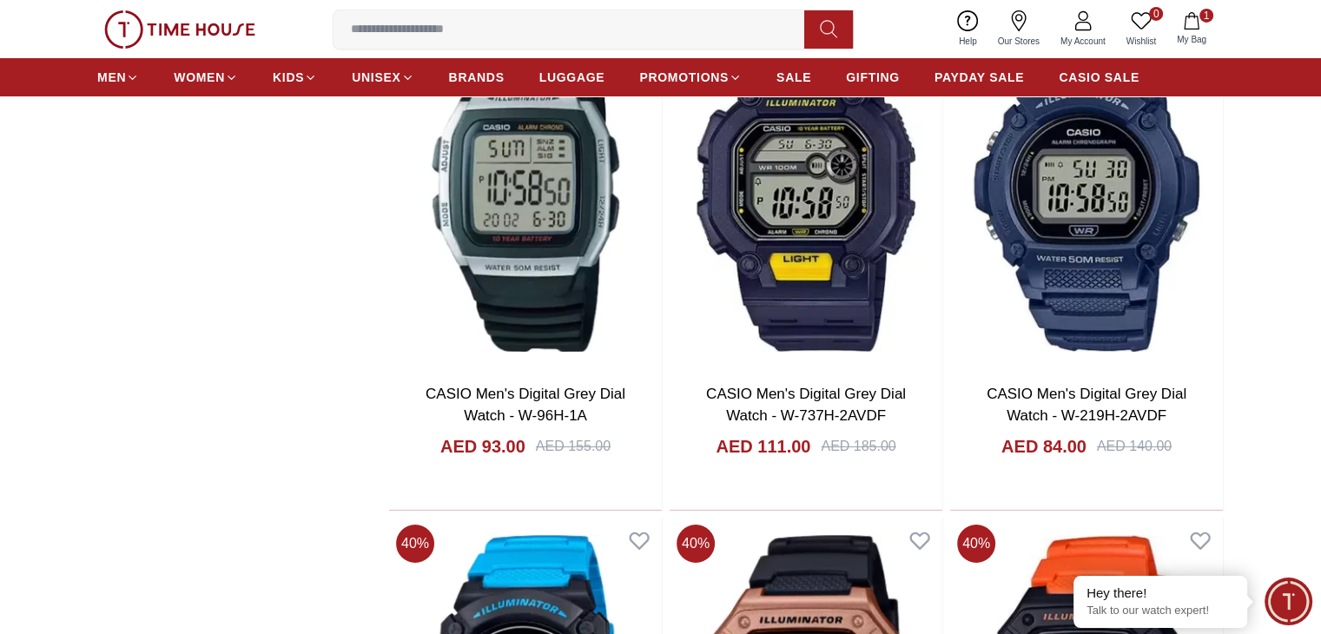
scroll to position [6347, 0]
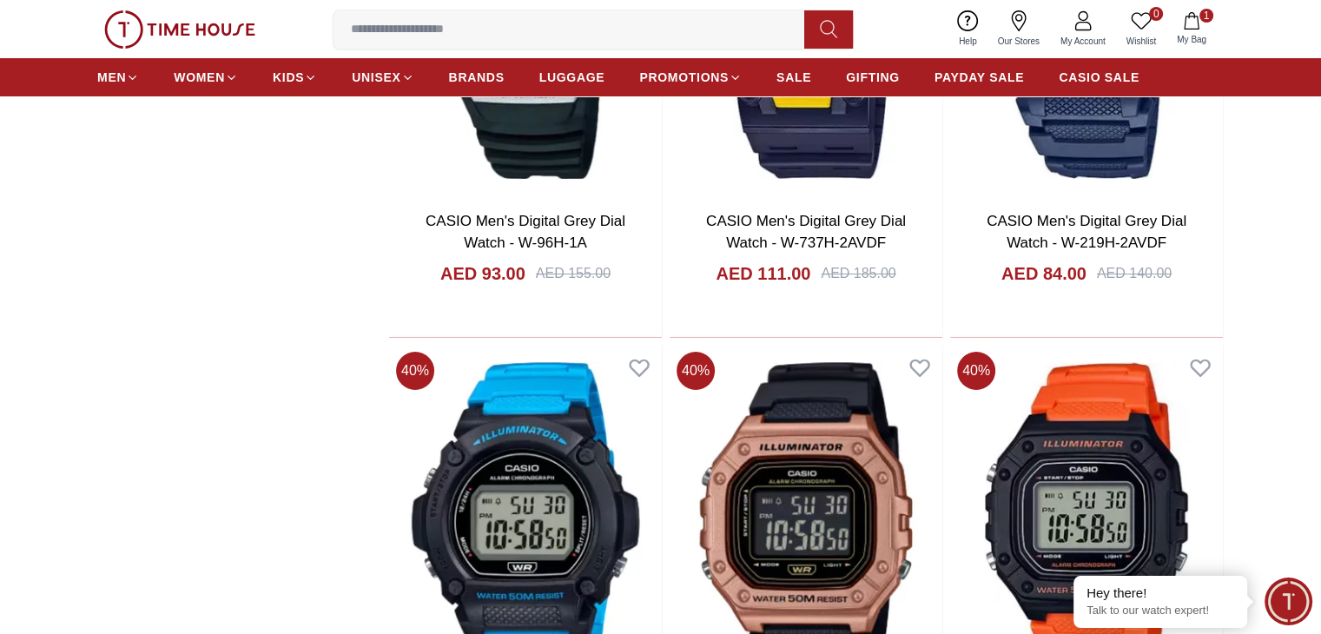
scroll to position [6510, 0]
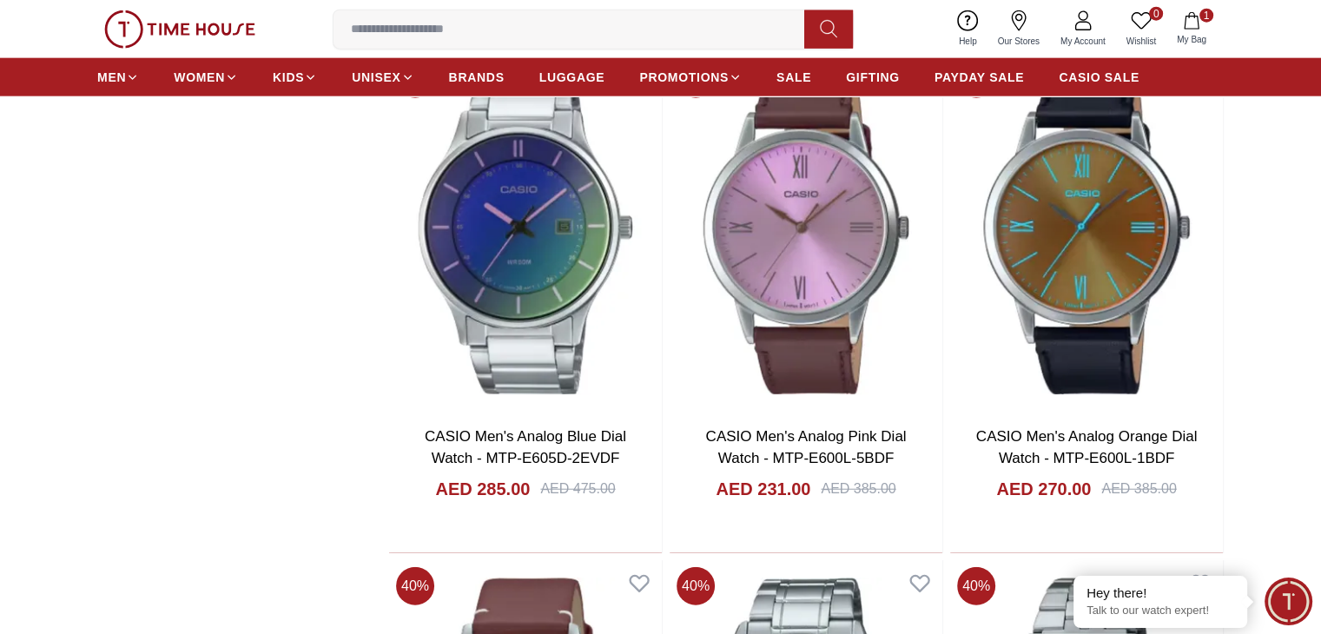
scroll to position [10859, 0]
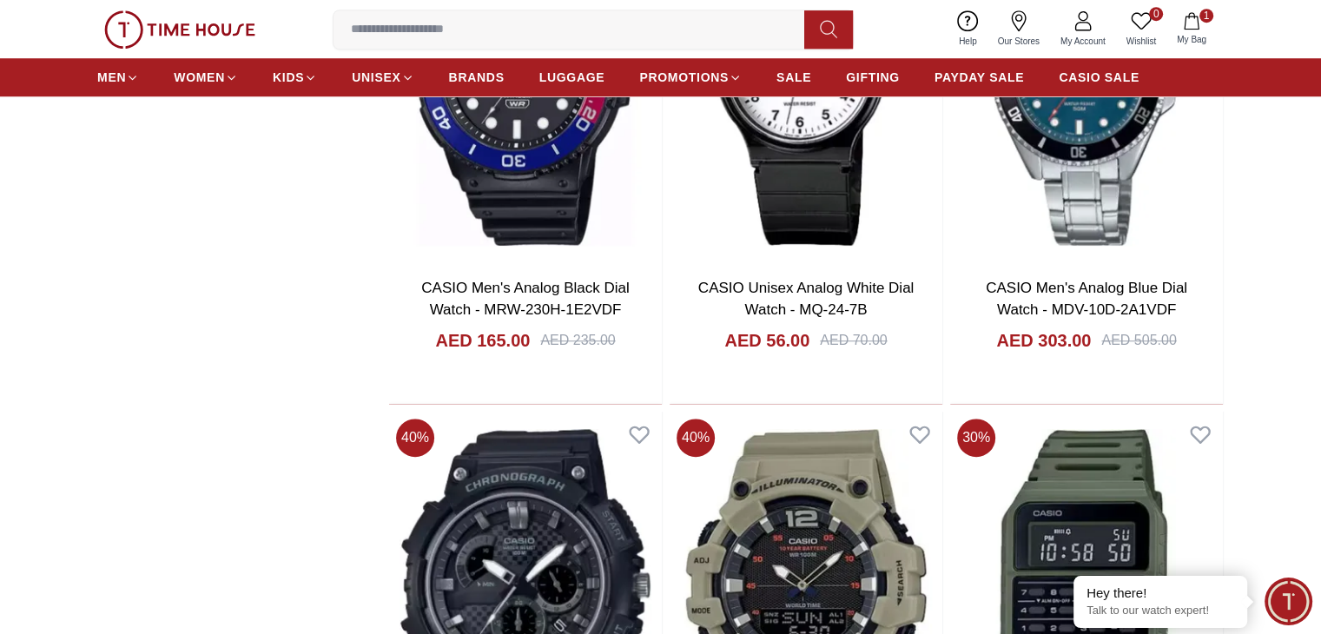
scroll to position [14559, 0]
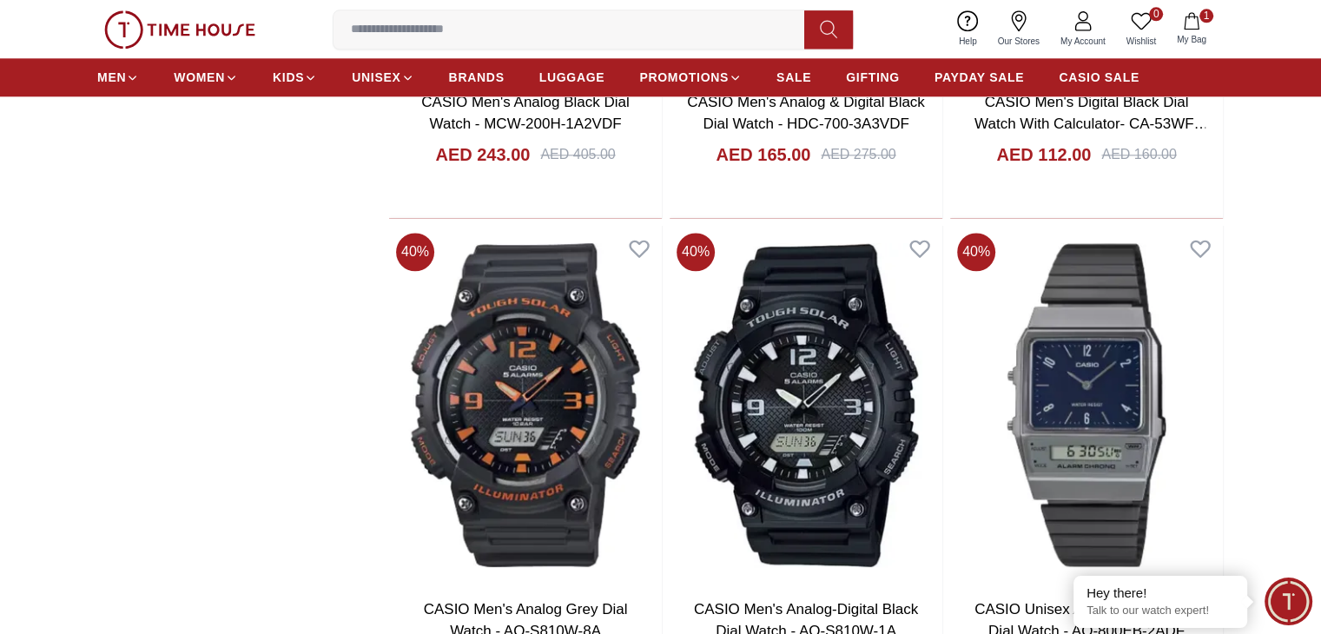
scroll to position [15251, 0]
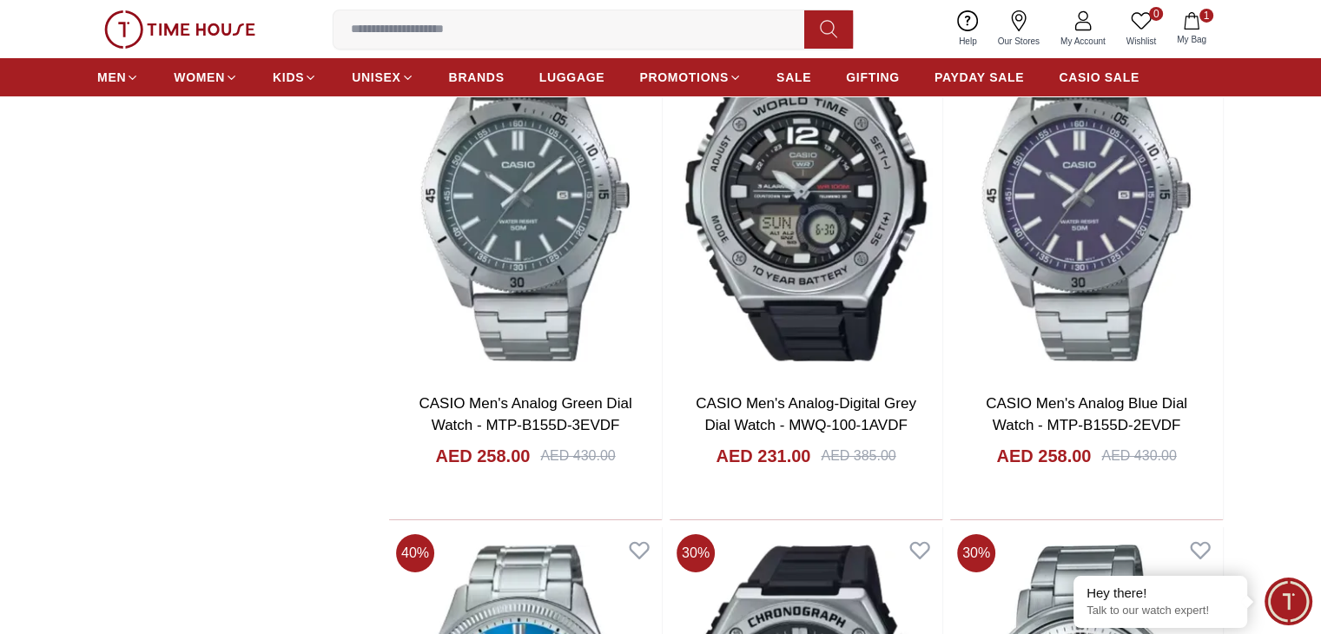
scroll to position [19516, 0]
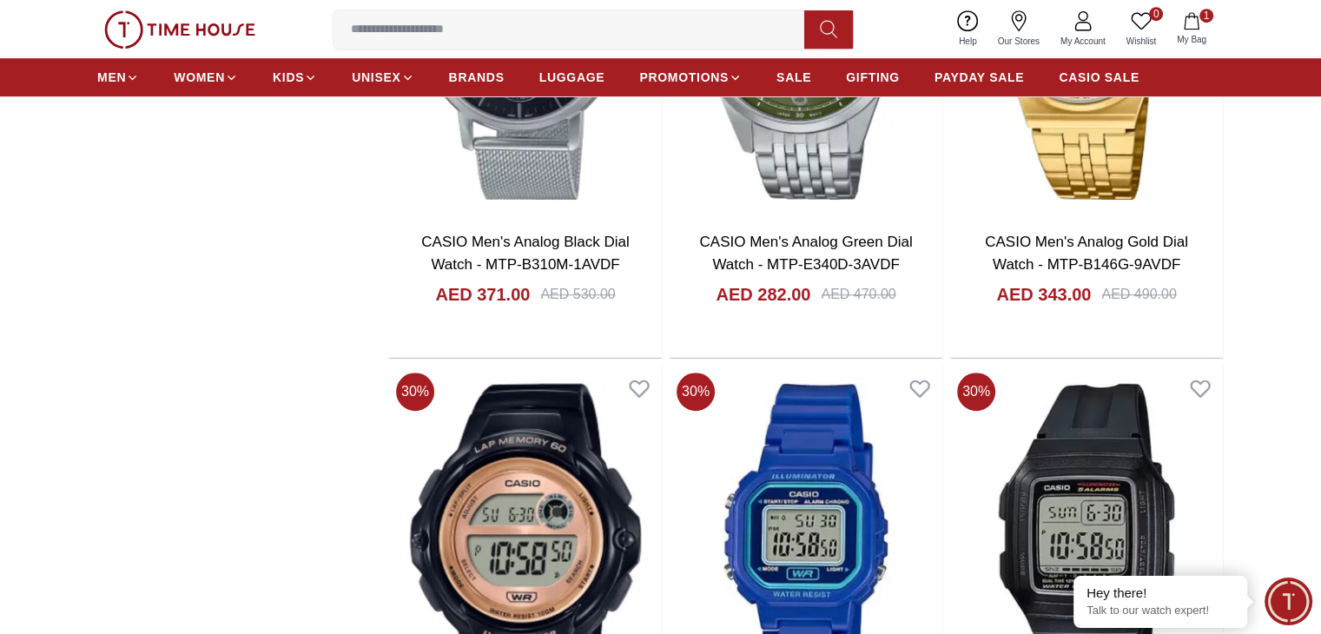
scroll to position [20822, 0]
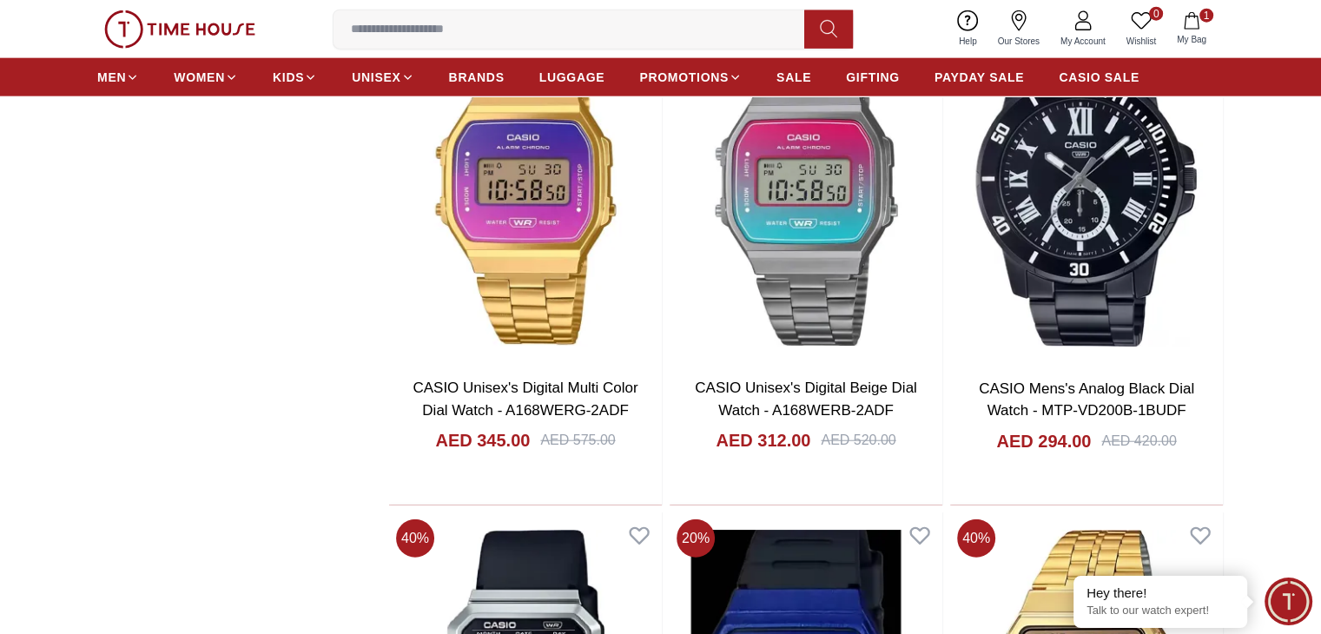
scroll to position [24096, 0]
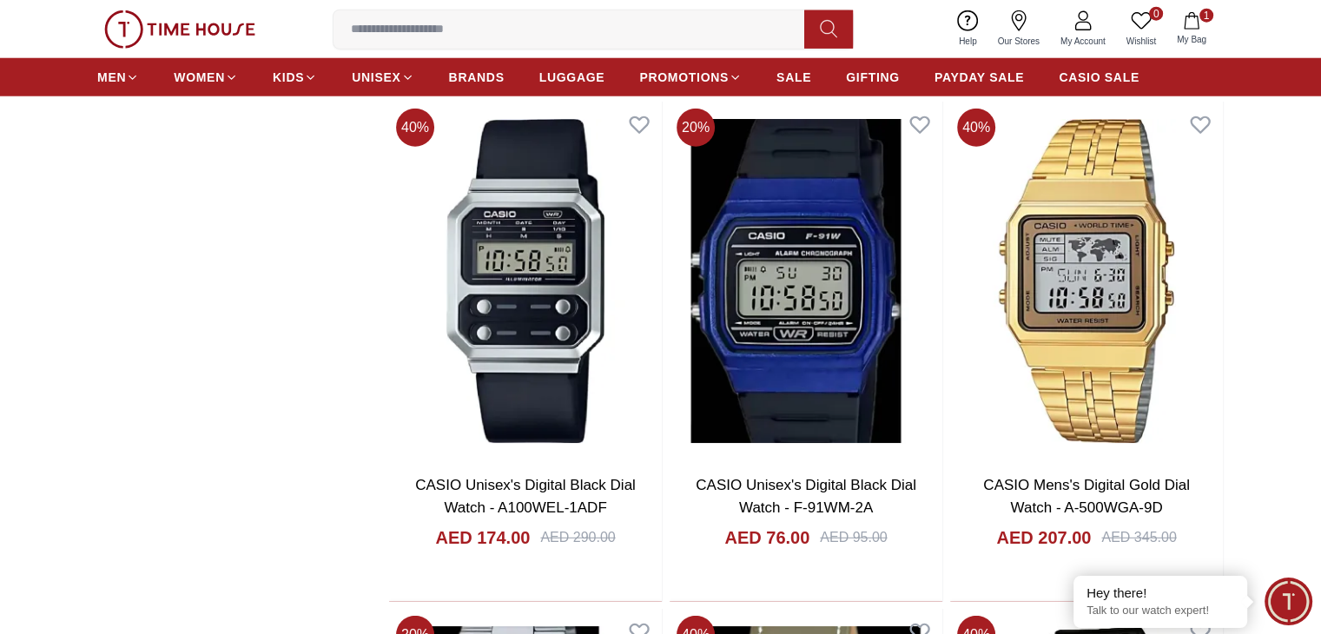
scroll to position [24507, 0]
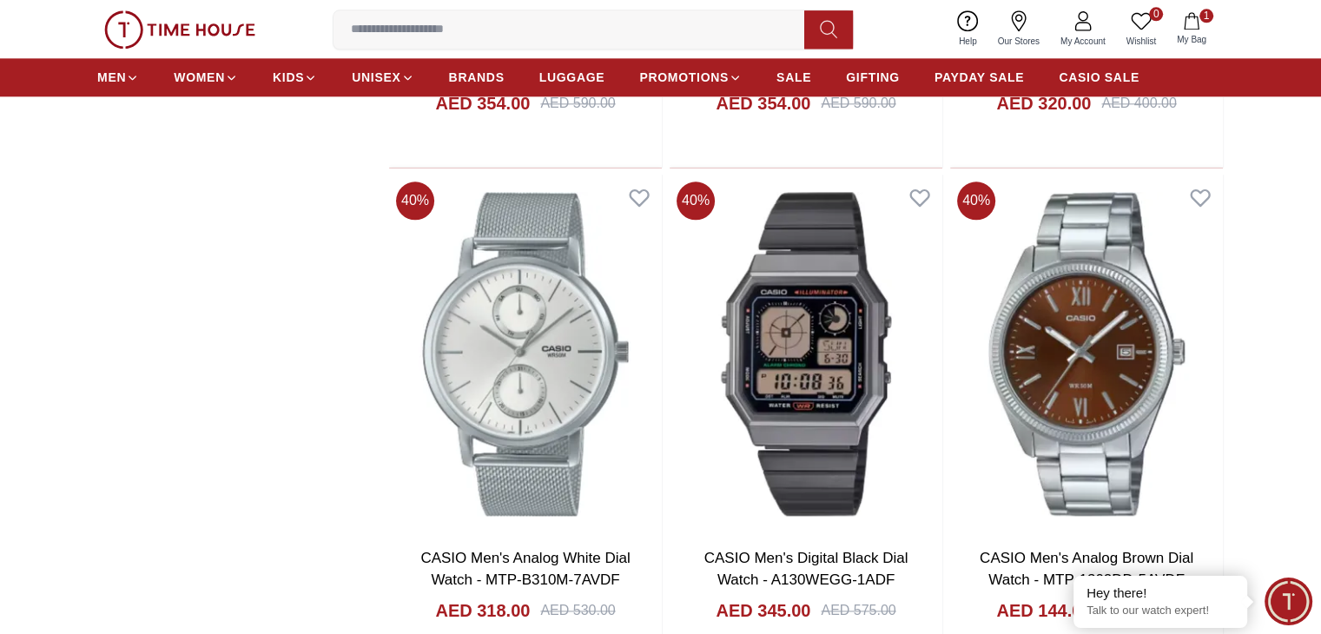
scroll to position [2109, 0]
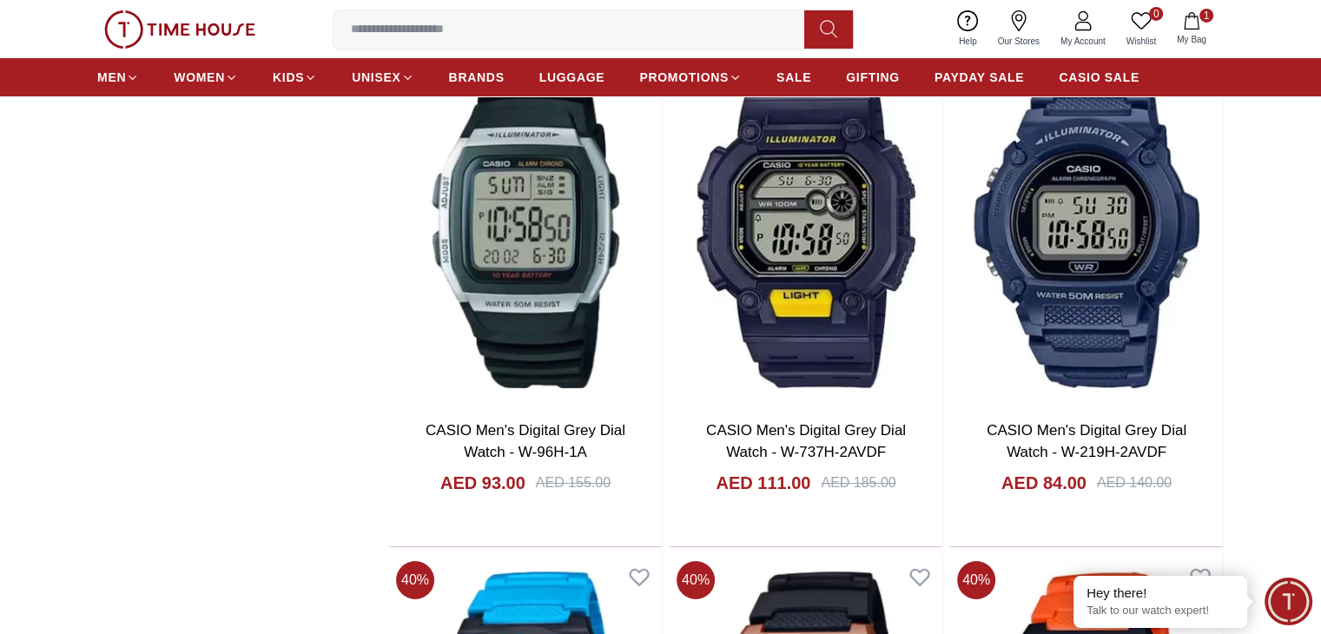
scroll to position [6300, 0]
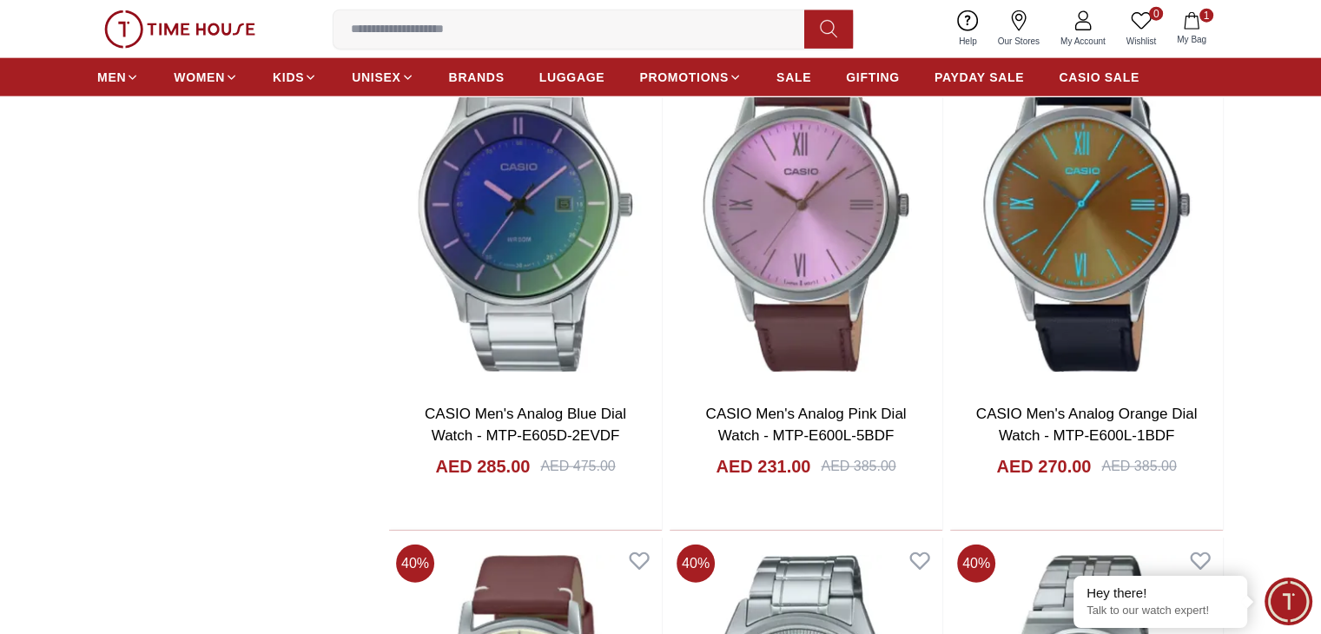
scroll to position [10882, 0]
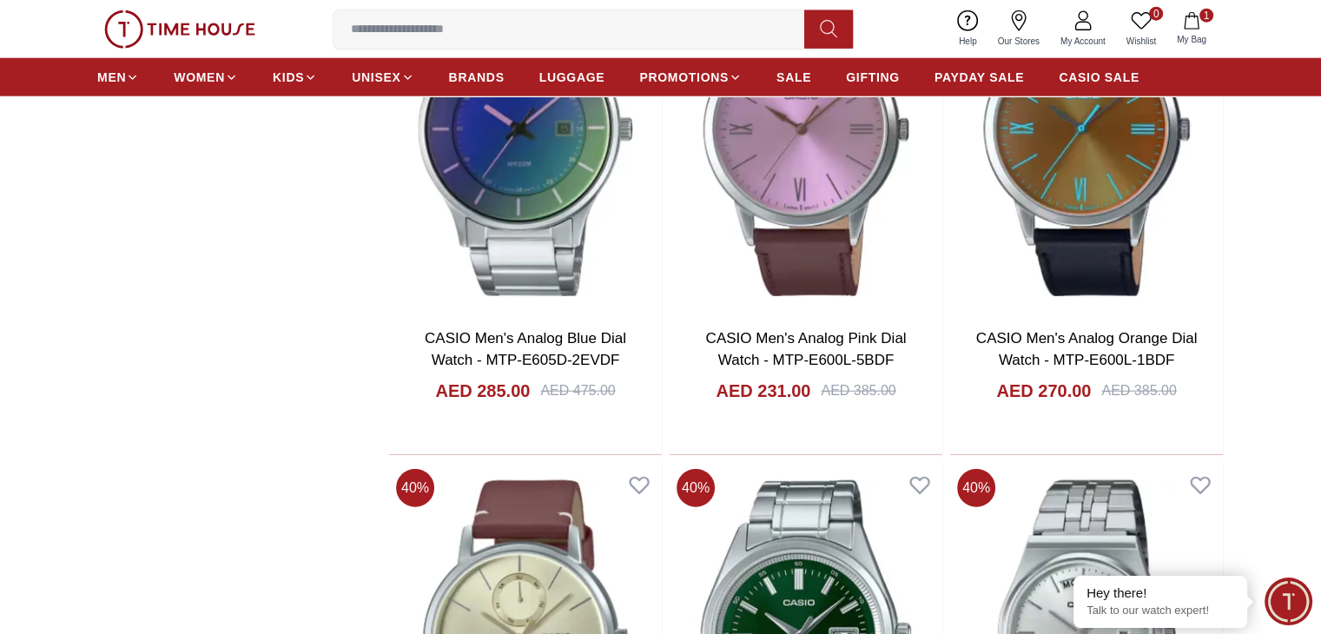
scroll to position [10958, 0]
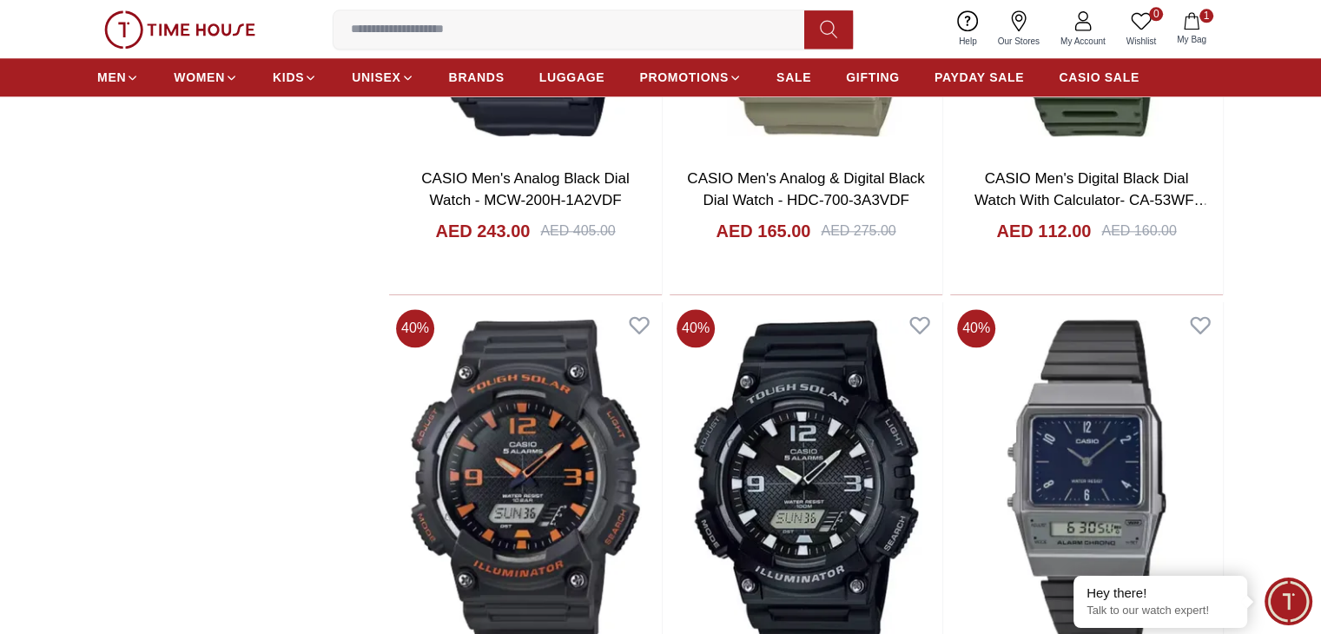
scroll to position [15175, 0]
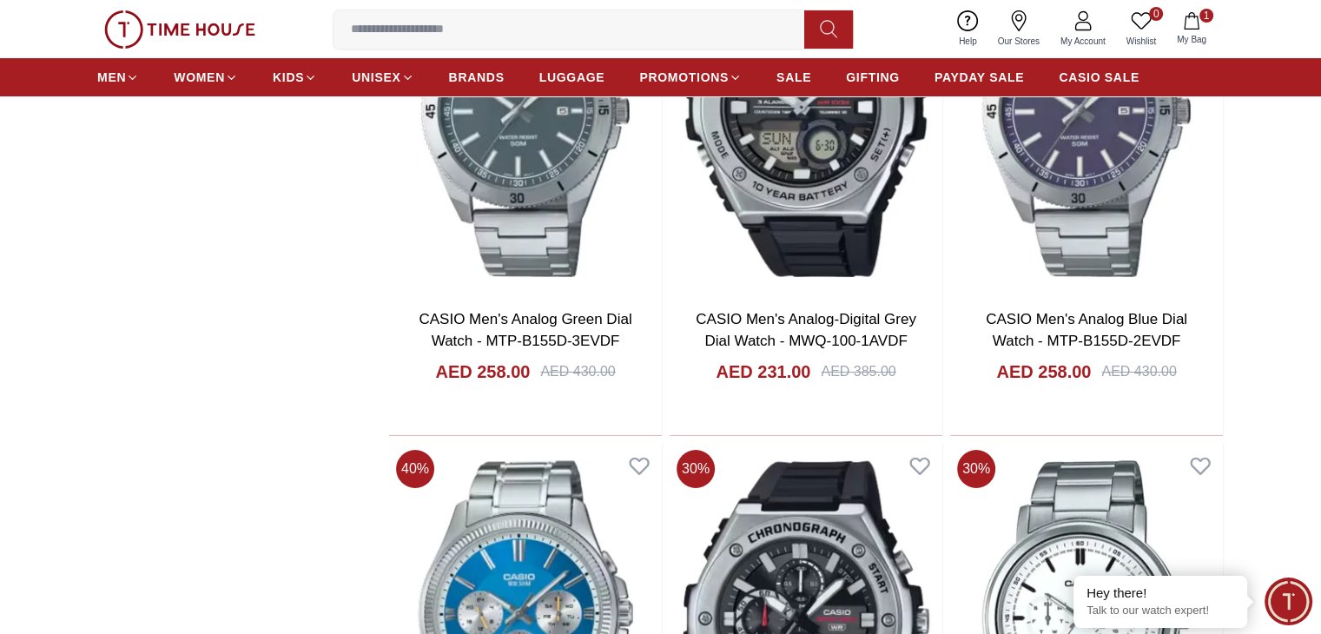
scroll to position [19597, 0]
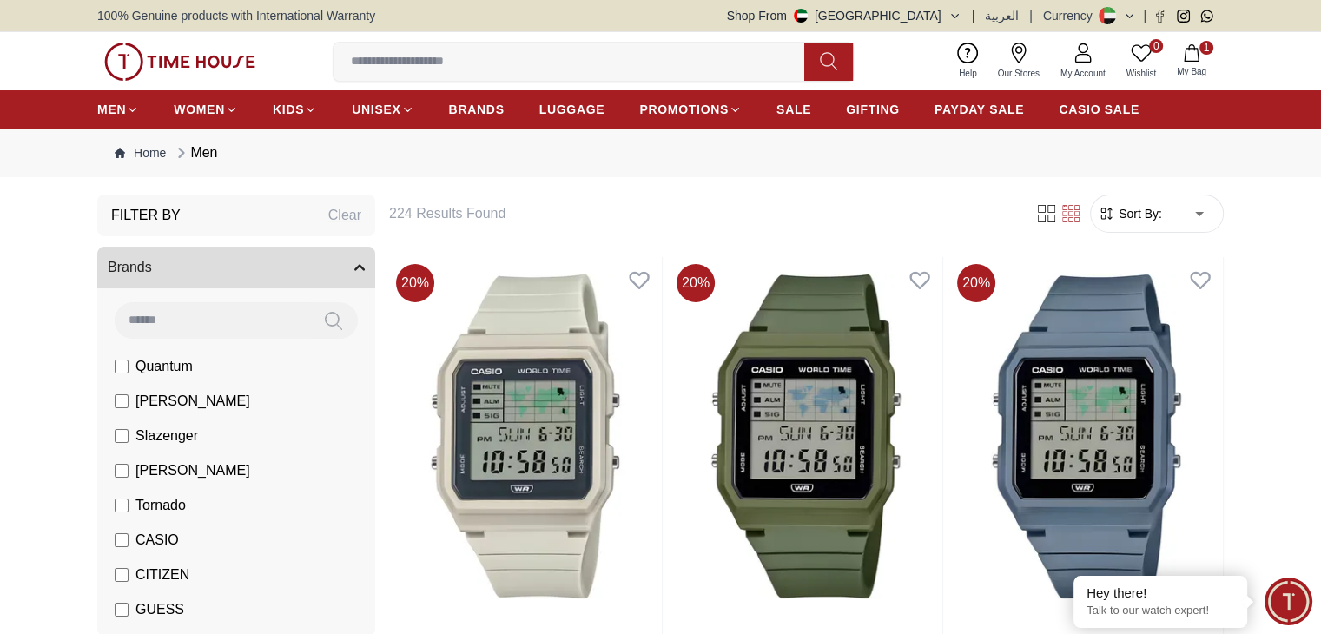
click at [263, 317] on input at bounding box center [212, 319] width 195 height 35
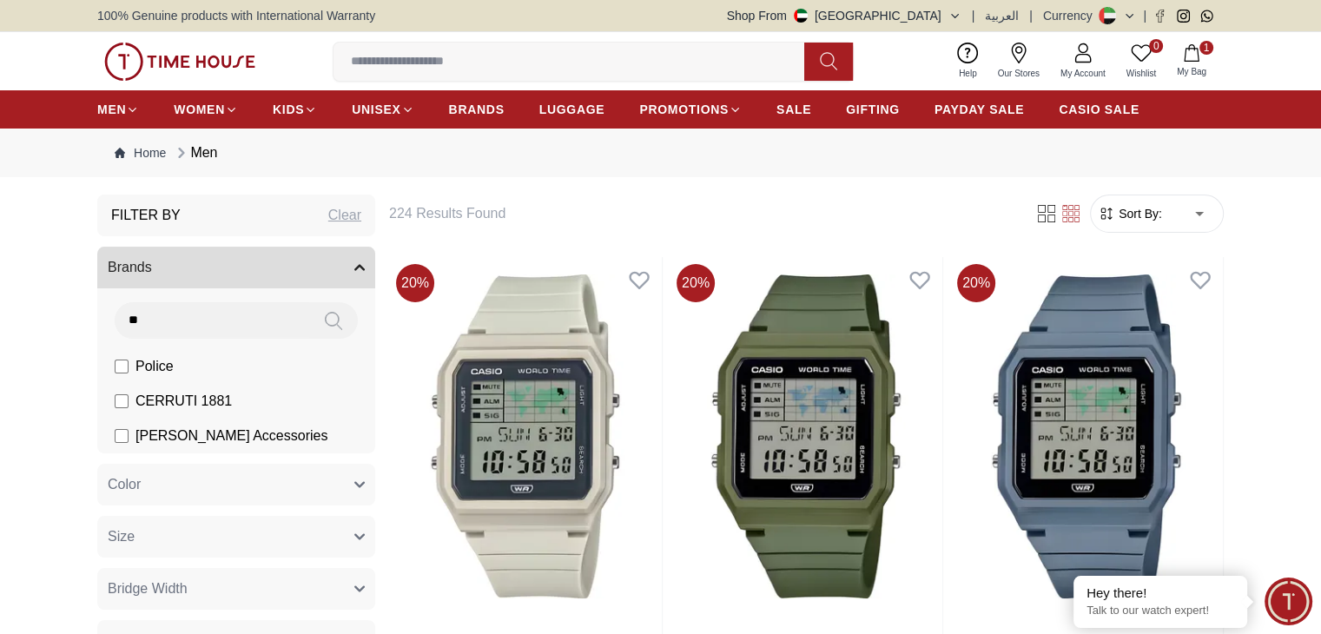
type input "*"
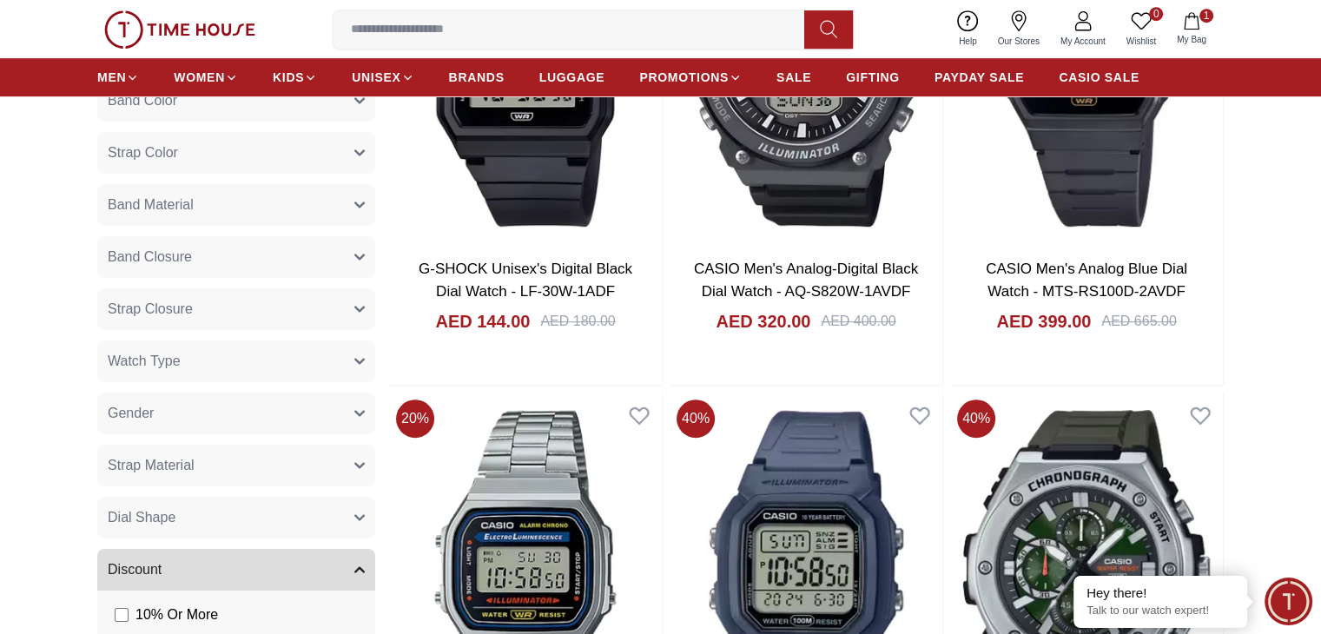
scroll to position [881, 0]
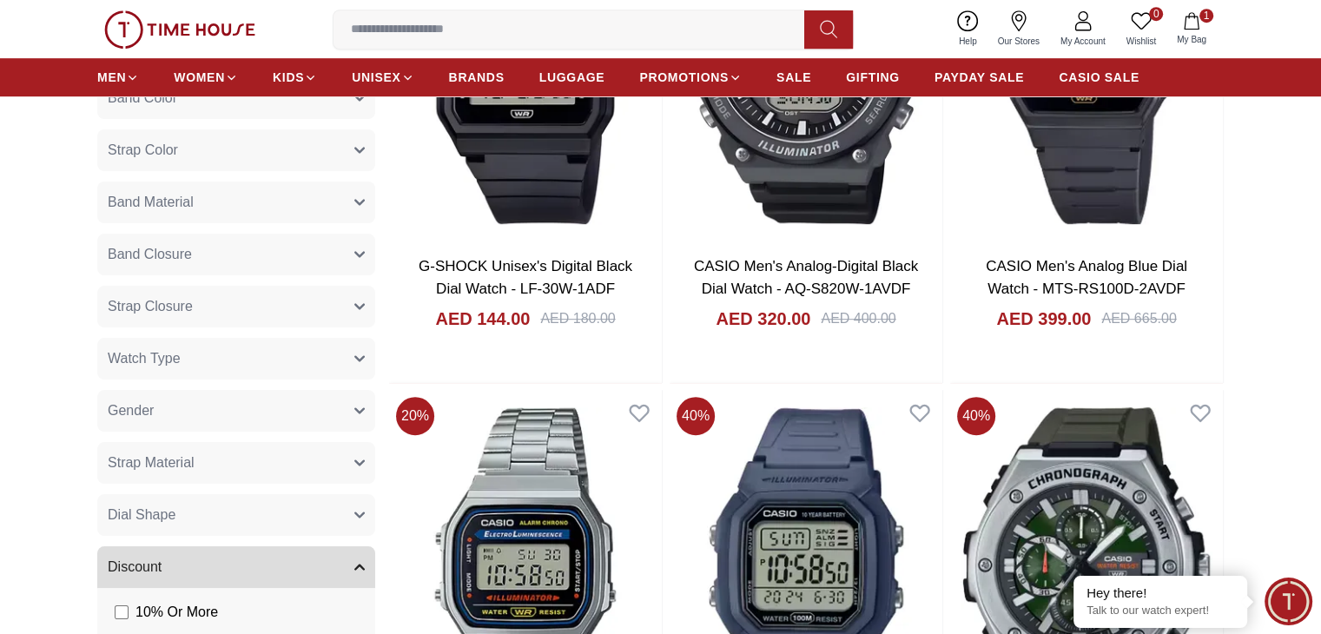
click at [360, 359] on icon "button" at bounding box center [359, 359] width 9 height 4
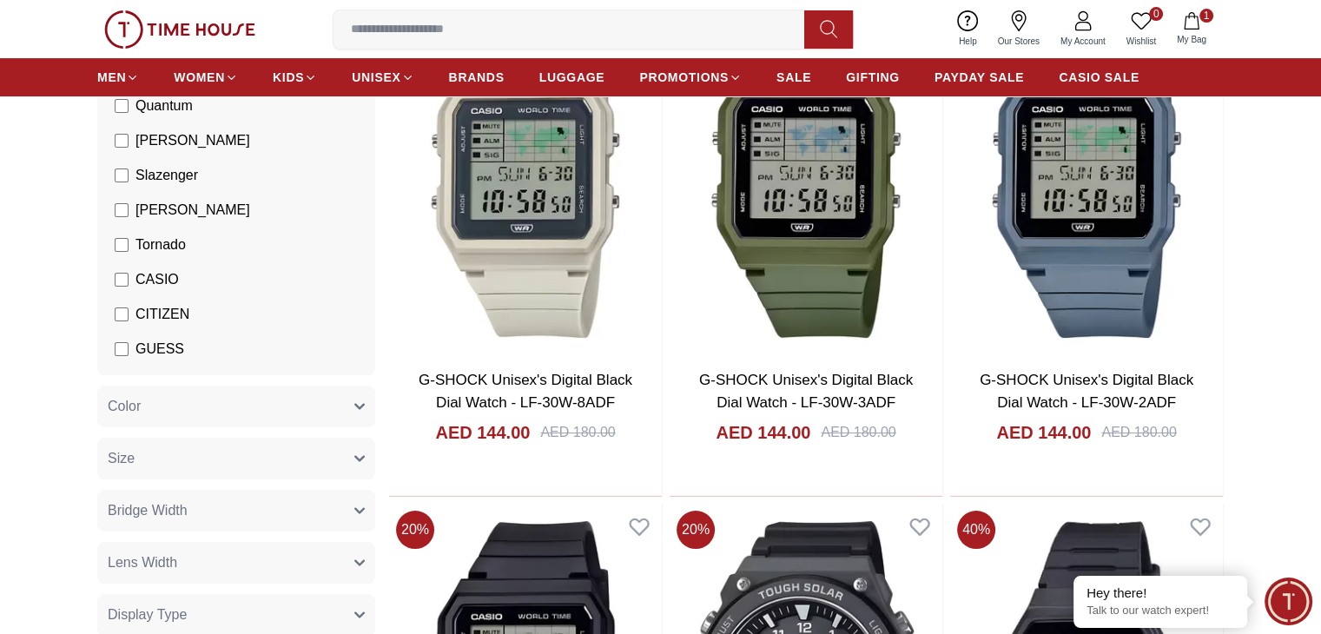
scroll to position [0, 0]
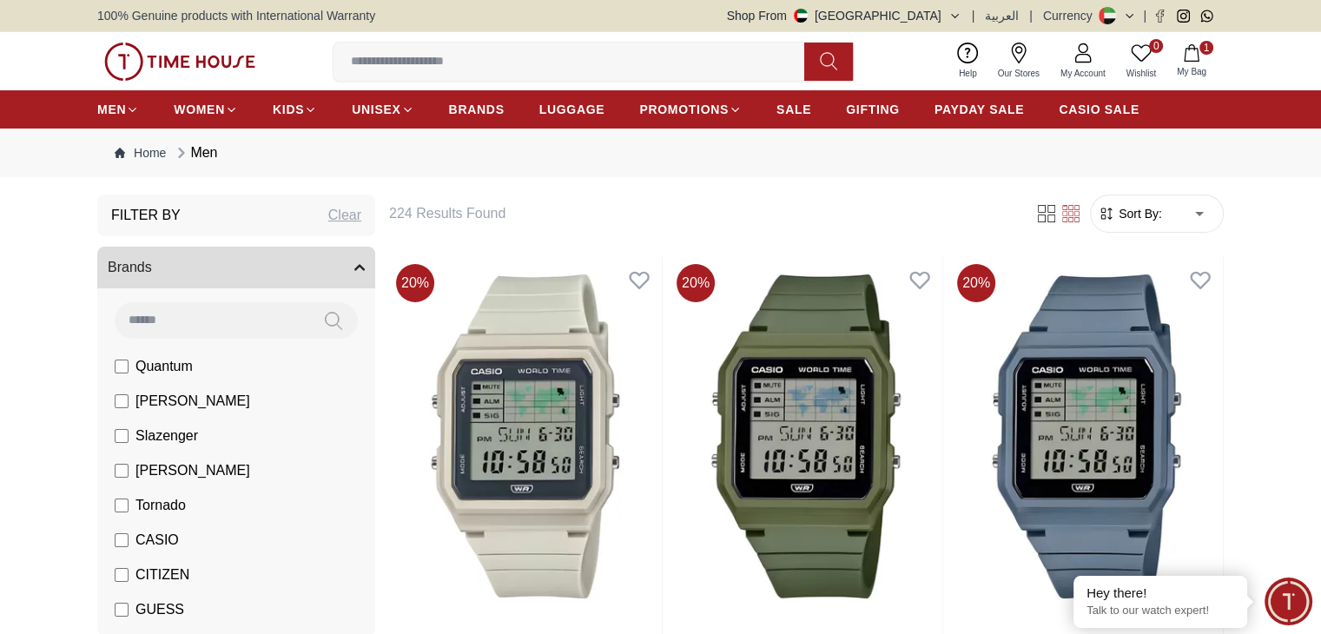
click at [684, 51] on input at bounding box center [575, 61] width 485 height 35
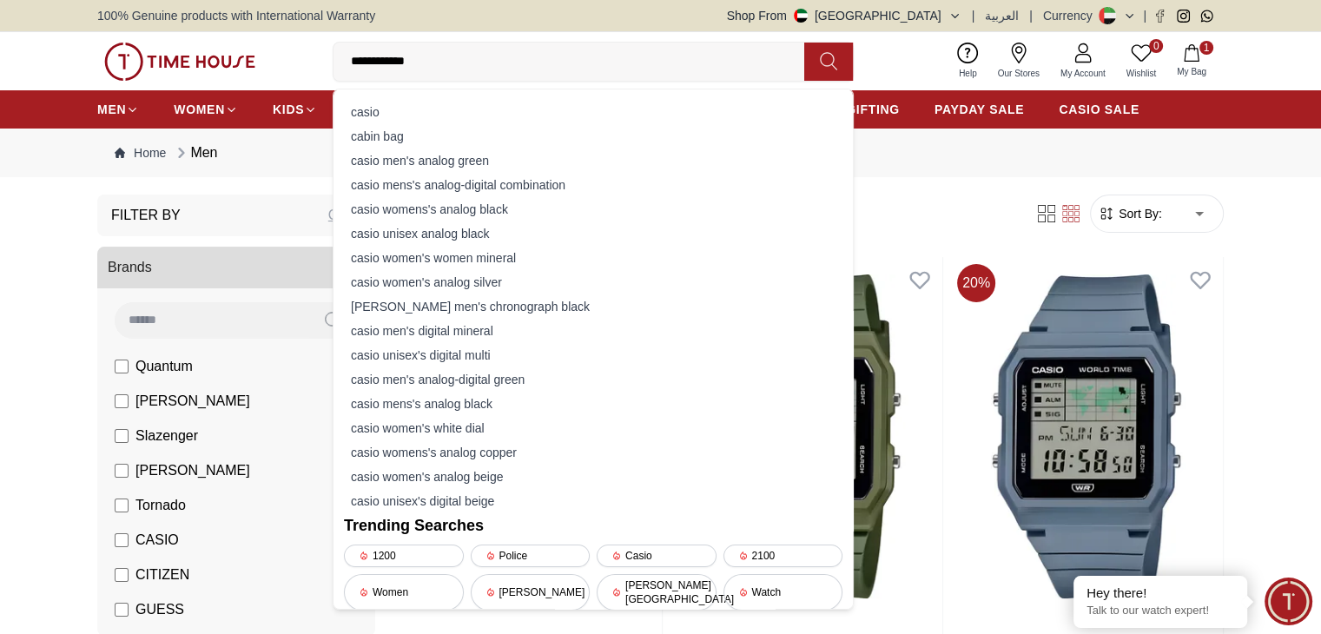
type input "**********"
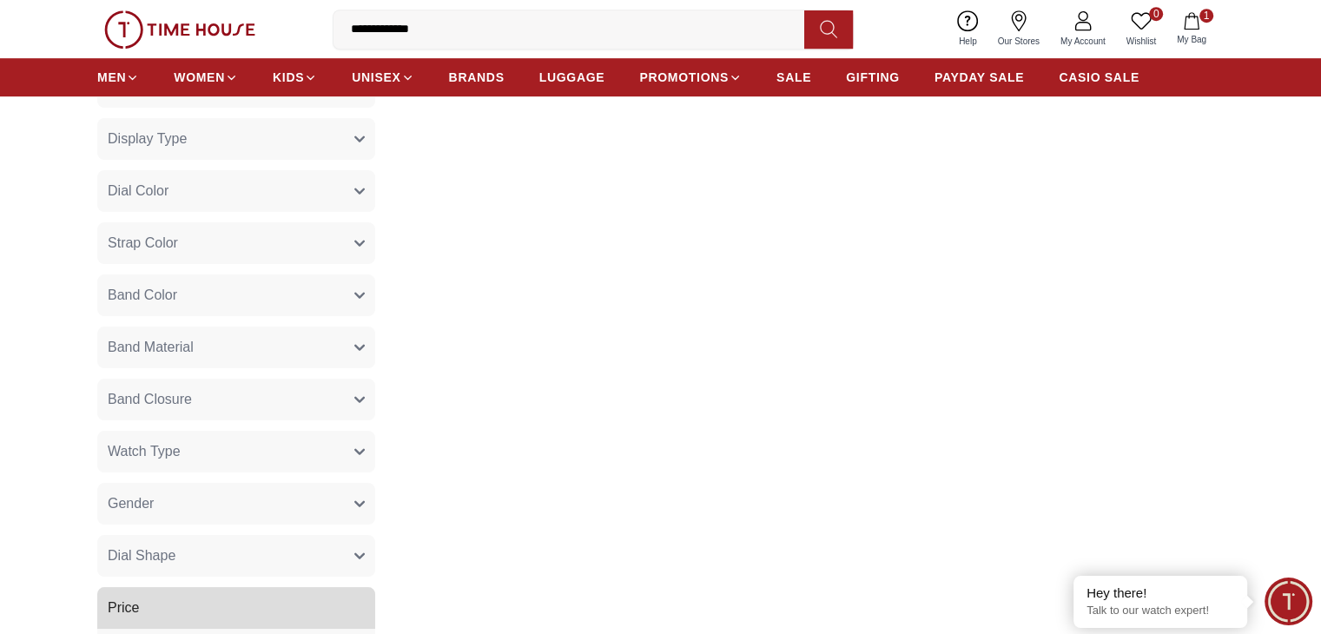
scroll to position [837, 0]
click at [361, 460] on button "Watch Type" at bounding box center [236, 452] width 278 height 42
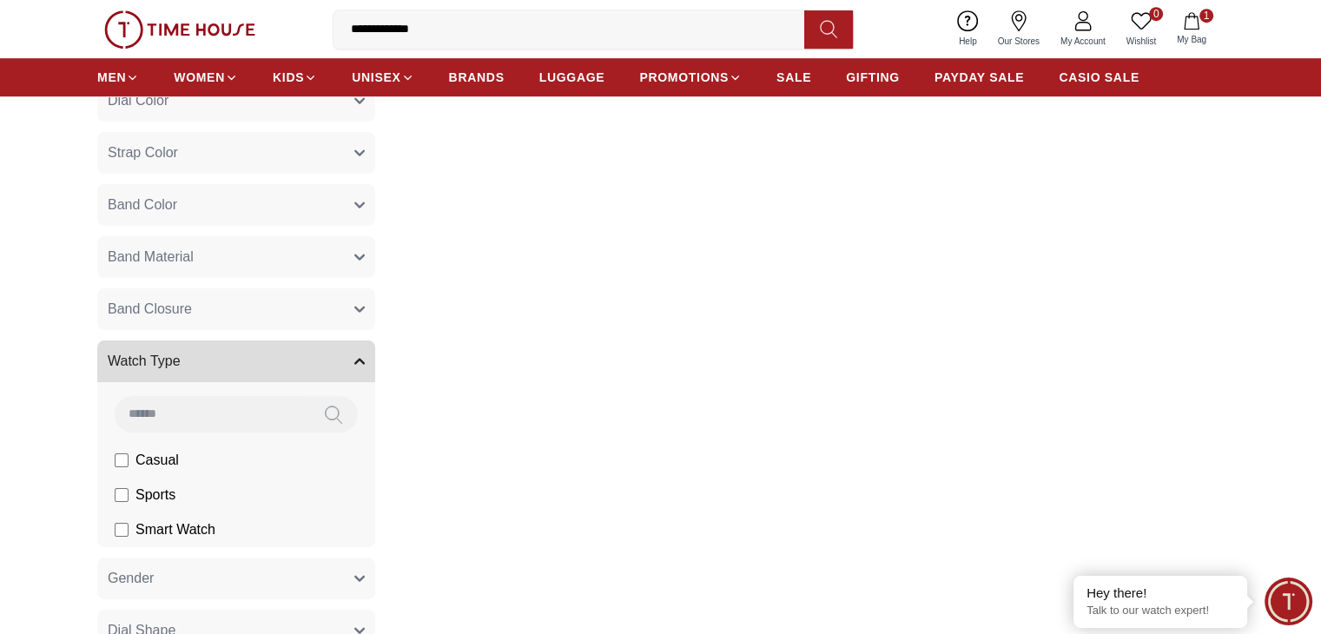
scroll to position [934, 0]
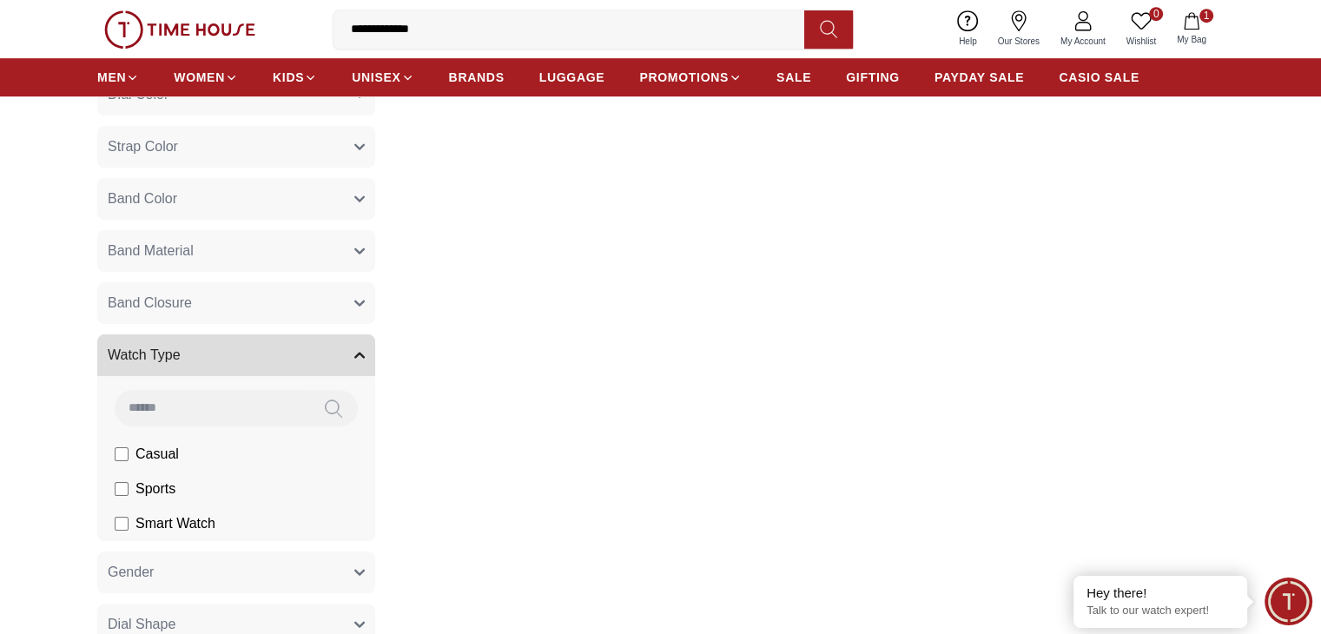
click at [185, 447] on li "Casual" at bounding box center [239, 454] width 271 height 35
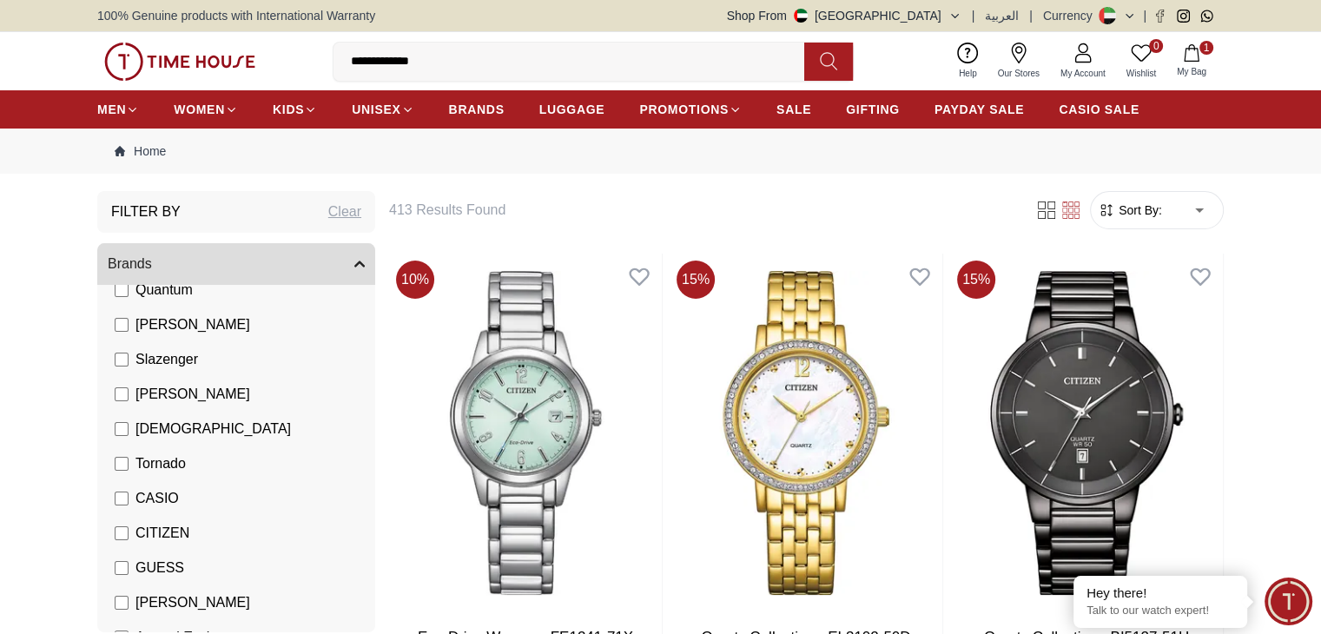
scroll to position [72, 0]
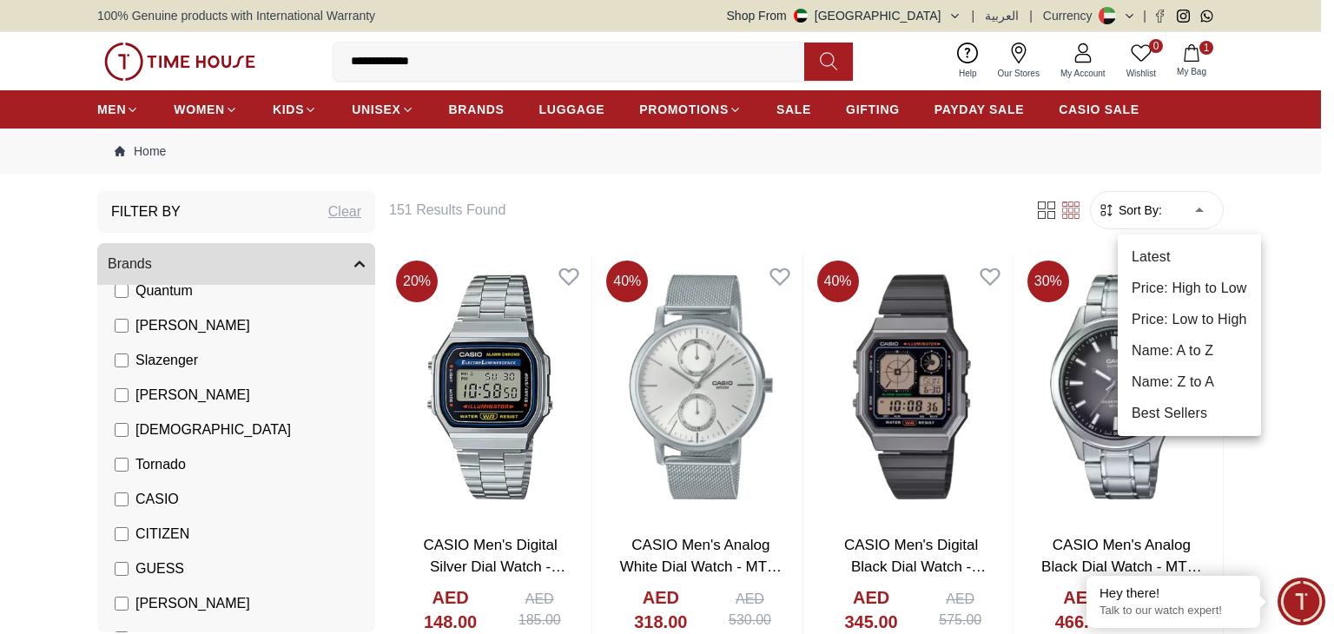
click at [1185, 259] on li "Latest" at bounding box center [1189, 256] width 143 height 31
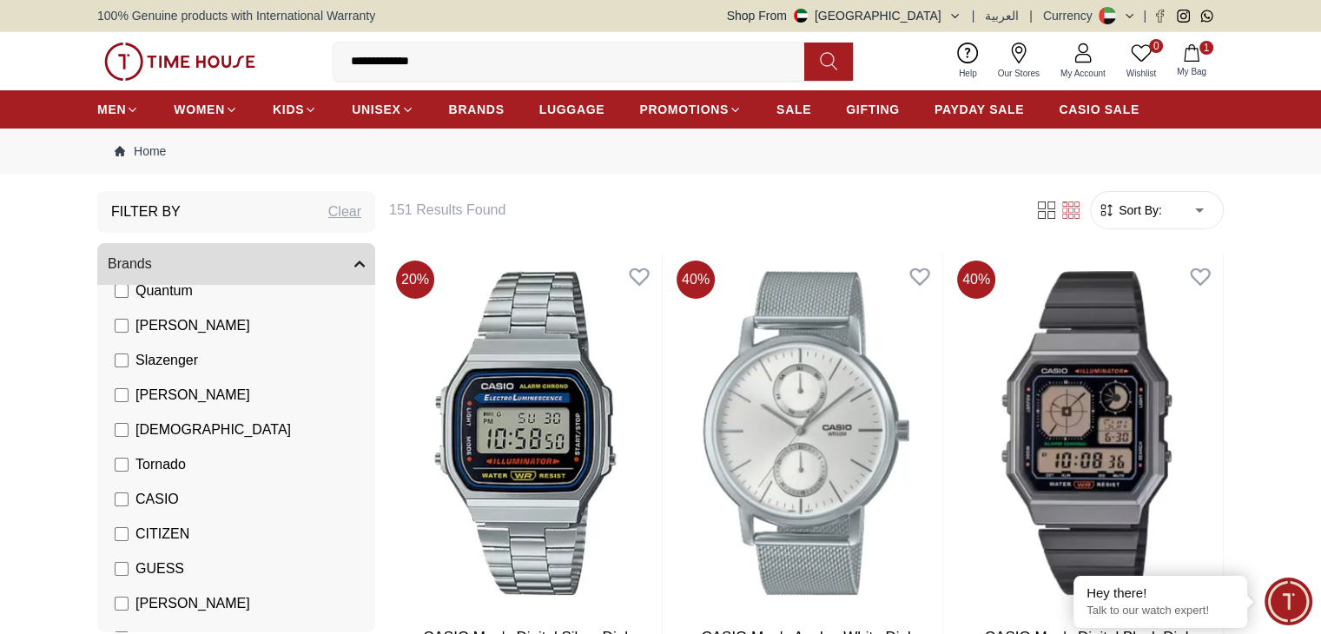
type input "*"
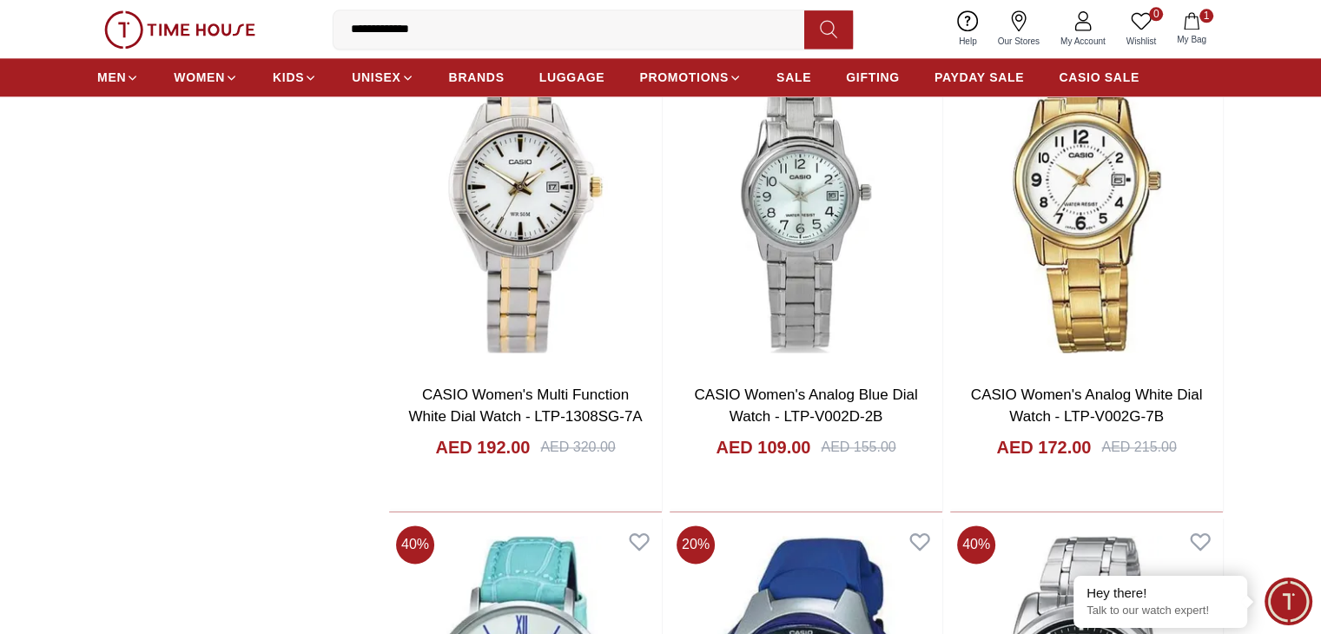
scroll to position [2275, 0]
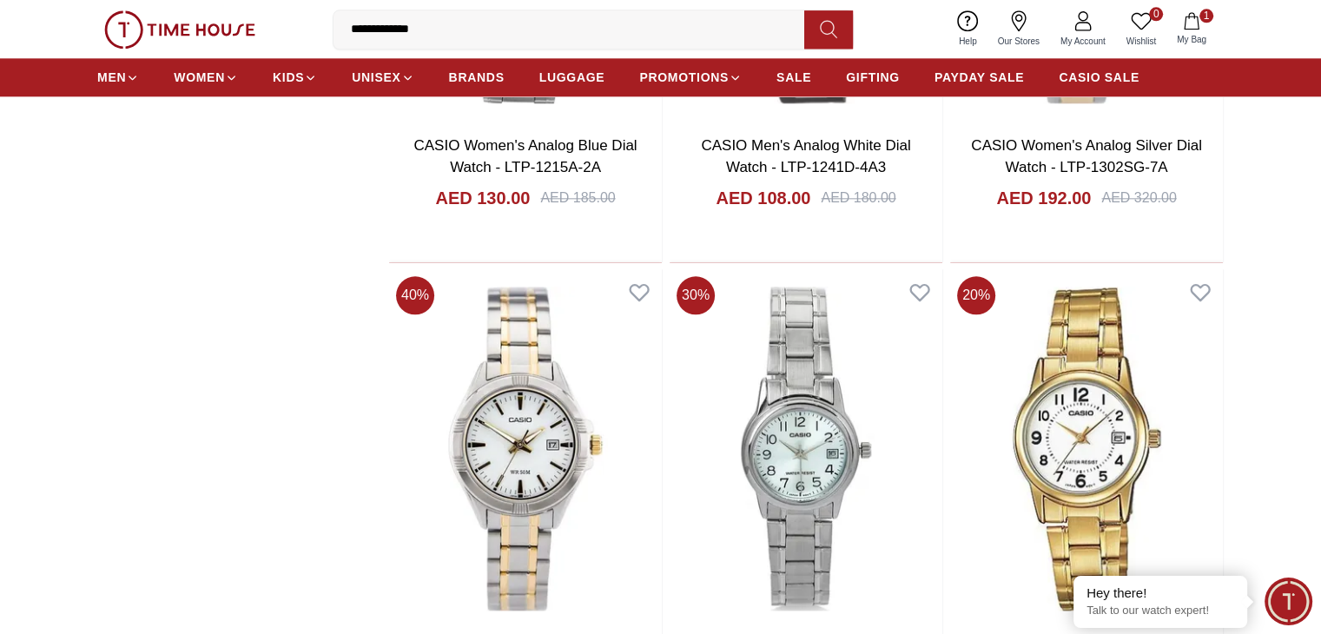
scroll to position [2008, 0]
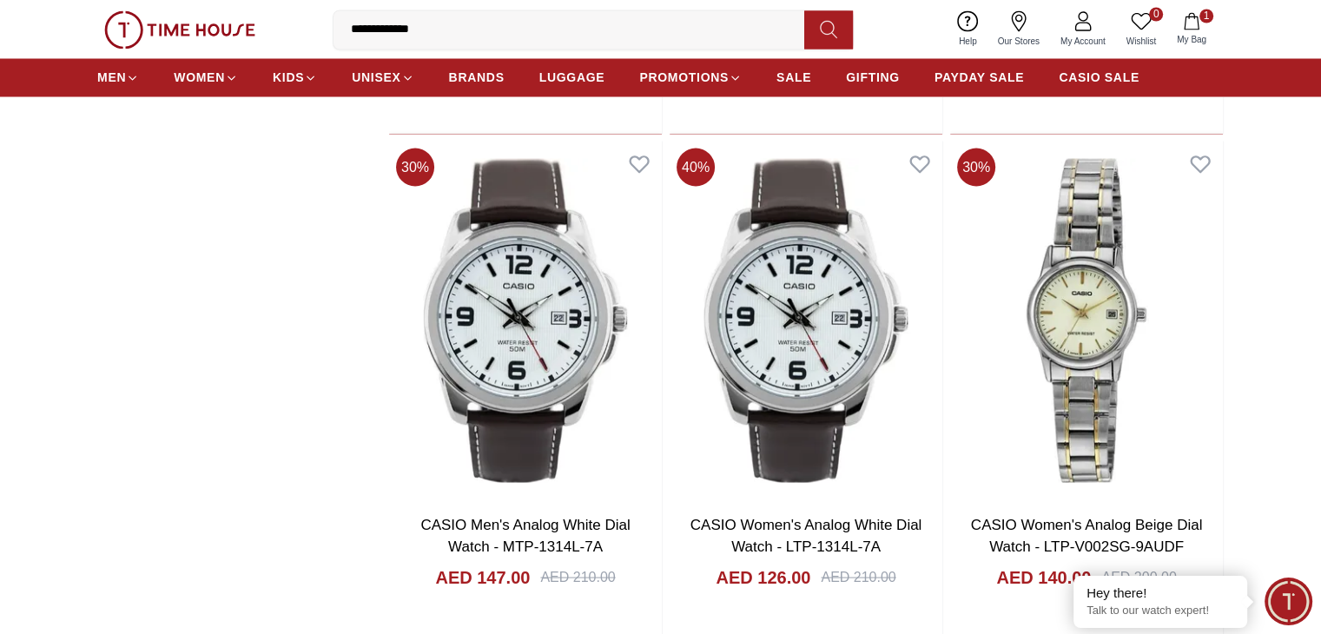
scroll to position [3163, 0]
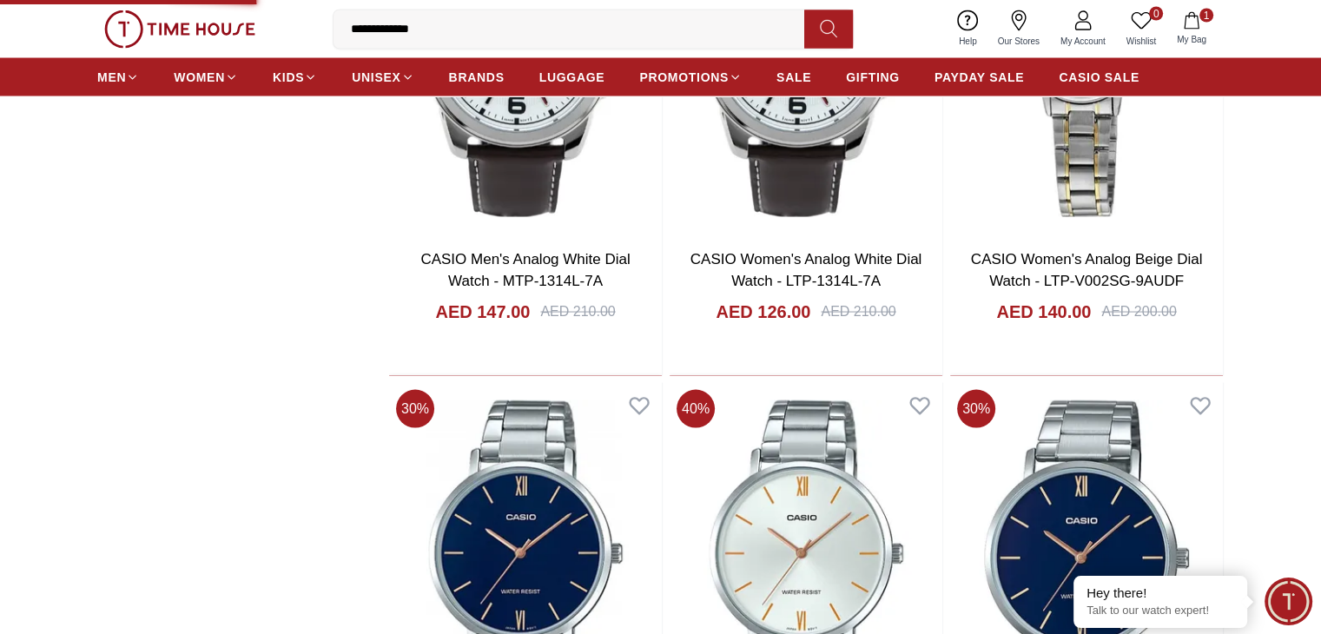
scroll to position [3423, 0]
